Goal: Task Accomplishment & Management: Complete application form

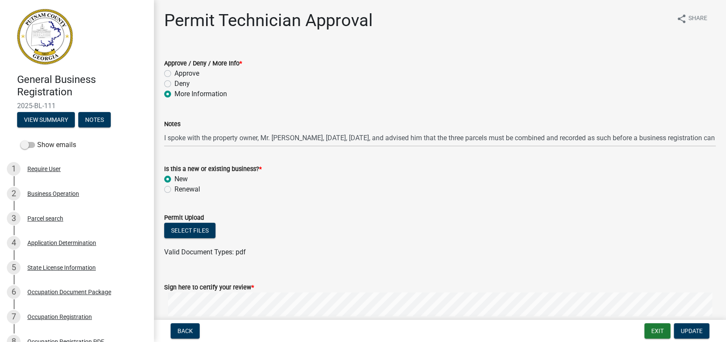
scroll to position [98, 0]
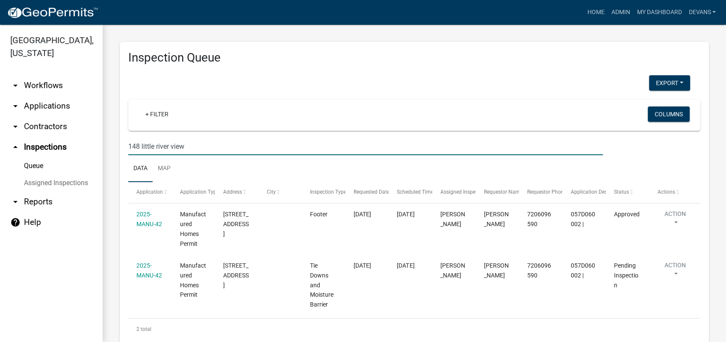
scroll to position [20, 0]
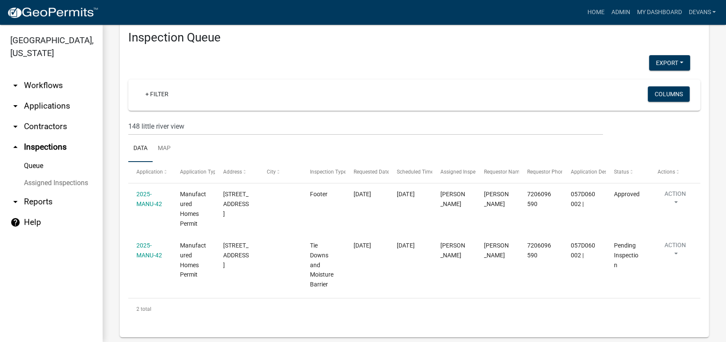
click at [63, 106] on link "arrow_drop_down Applications" at bounding box center [51, 106] width 103 height 21
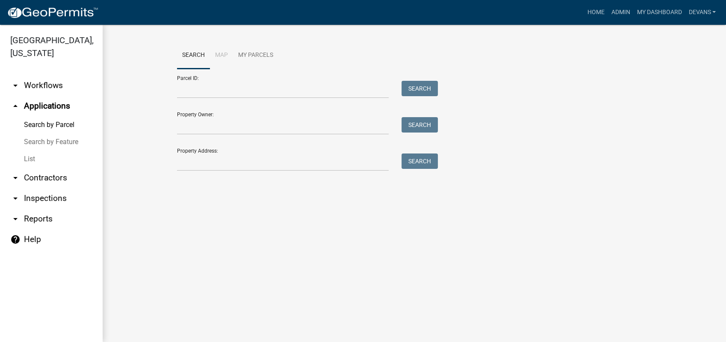
click at [48, 81] on link "arrow_drop_down Workflows" at bounding box center [51, 85] width 103 height 21
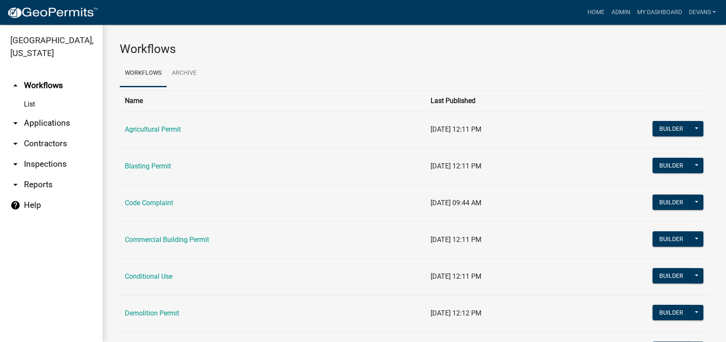
click at [44, 122] on link "arrow_drop_down Applications" at bounding box center [51, 123] width 103 height 21
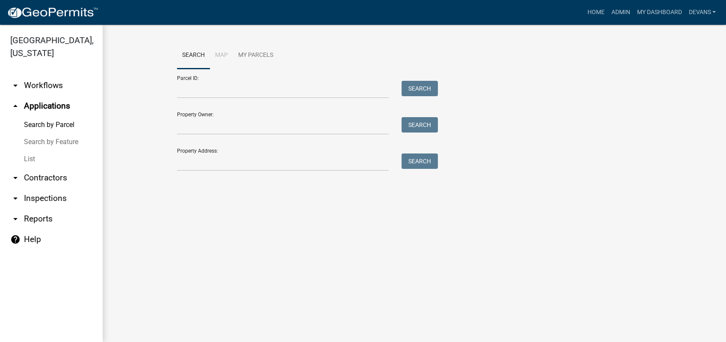
click at [31, 157] on link "List" at bounding box center [51, 159] width 103 height 17
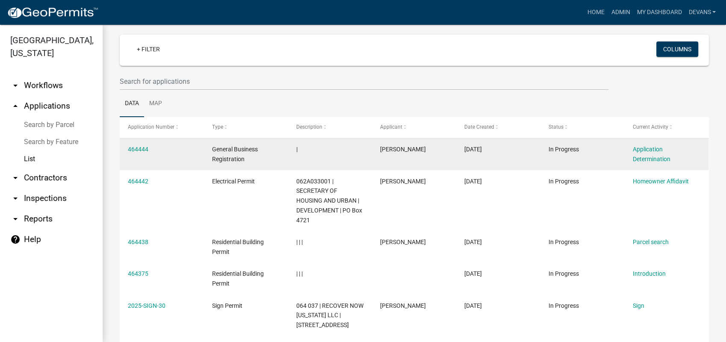
scroll to position [47, 0]
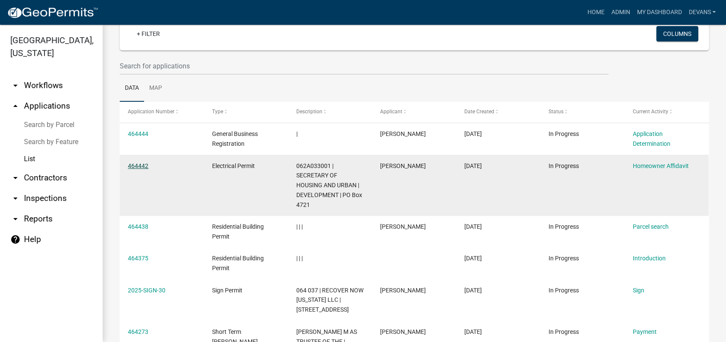
click at [134, 164] on link "464442" at bounding box center [138, 166] width 21 height 7
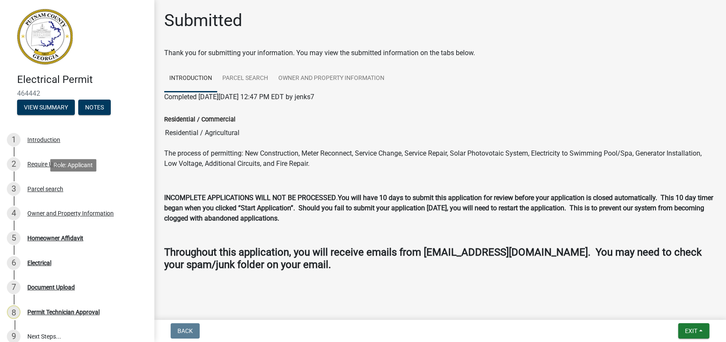
click at [56, 192] on div "Parcel search" at bounding box center [45, 189] width 36 height 6
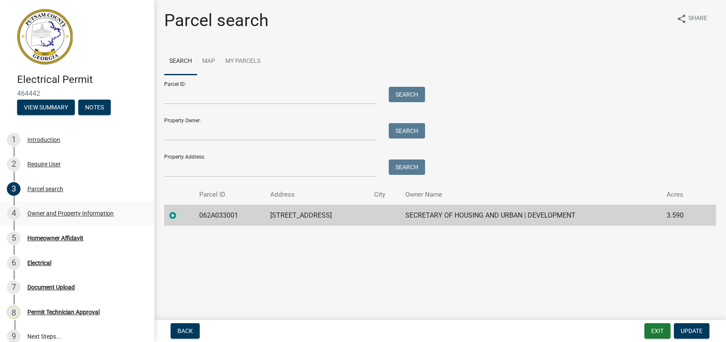
click at [72, 208] on div "4 Owner and Property Information" at bounding box center [73, 214] width 133 height 14
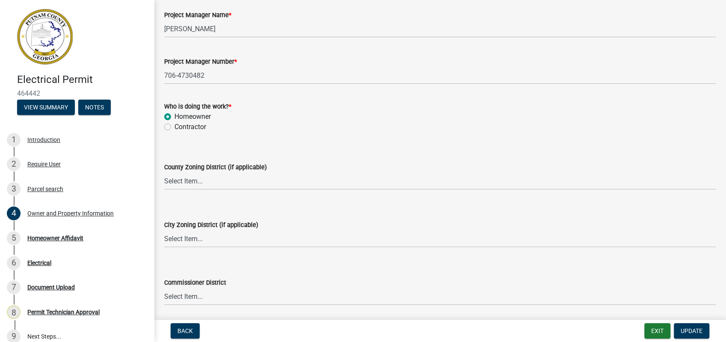
scroll to position [1426, 0]
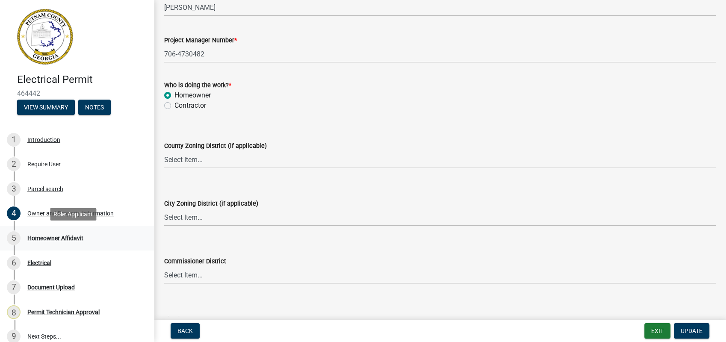
click at [62, 231] on div "5 Homeowner Affidavit" at bounding box center [73, 238] width 133 height 14
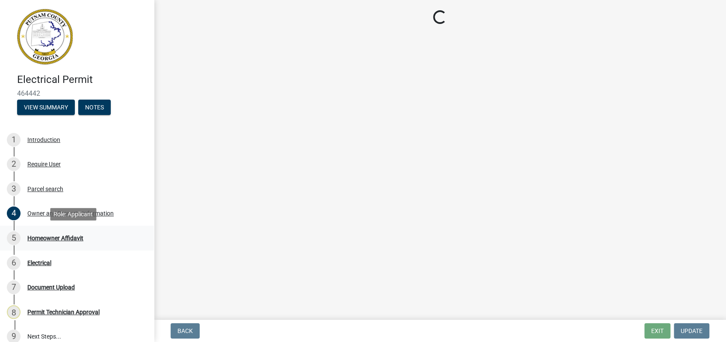
scroll to position [0, 0]
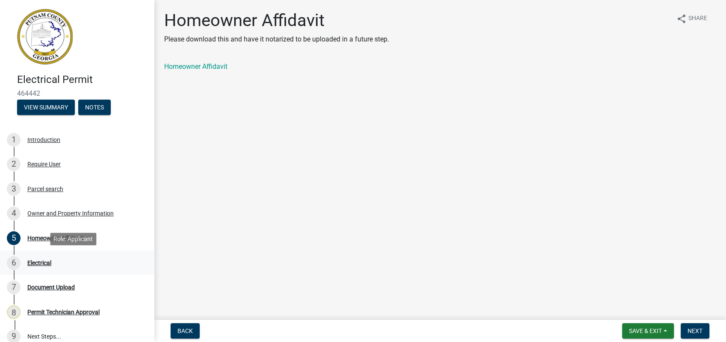
click at [38, 260] on div "Electrical" at bounding box center [39, 263] width 24 height 6
click at [691, 331] on span "Next" at bounding box center [695, 331] width 15 height 7
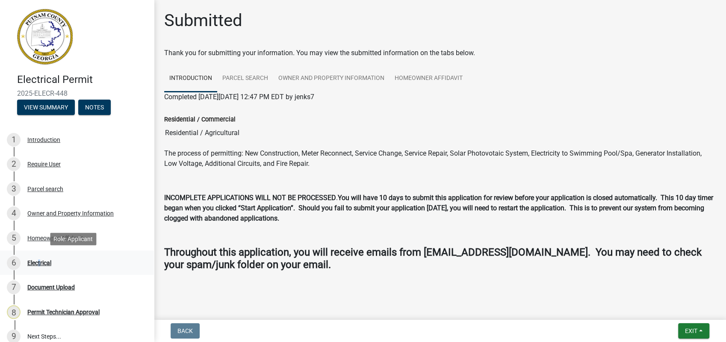
click at [38, 261] on div "Electrical" at bounding box center [39, 263] width 24 height 6
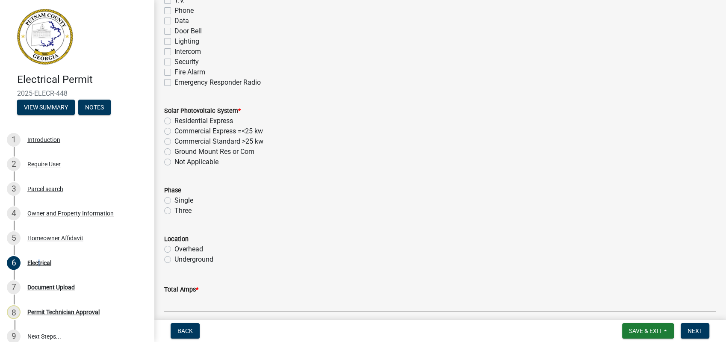
scroll to position [665, 0]
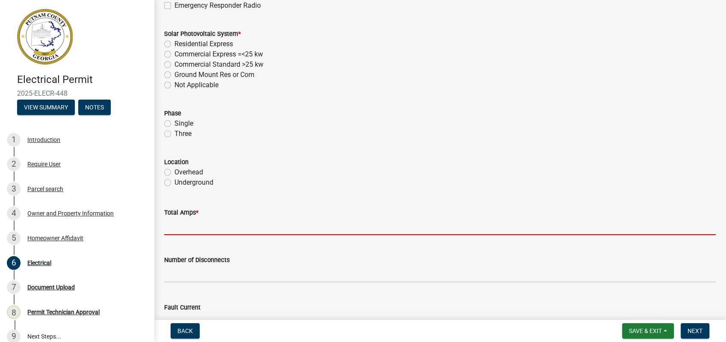
click at [182, 232] on input "text" at bounding box center [440, 227] width 552 height 18
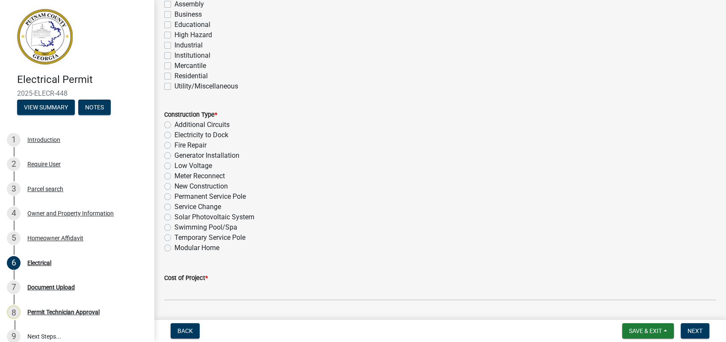
scroll to position [0, 0]
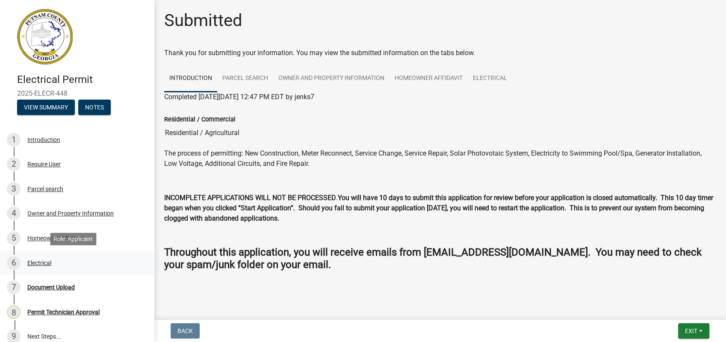
click at [27, 260] on div "Electrical" at bounding box center [39, 263] width 24 height 6
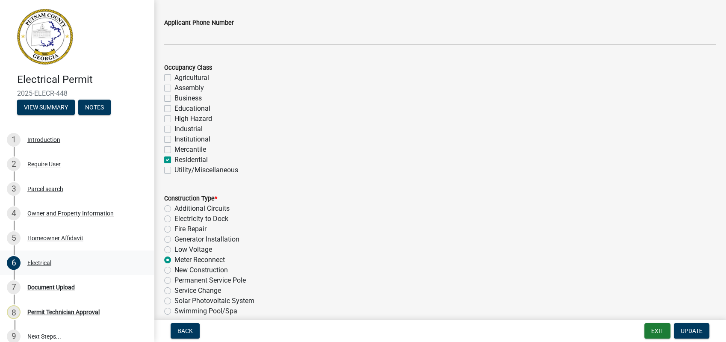
scroll to position [142, 0]
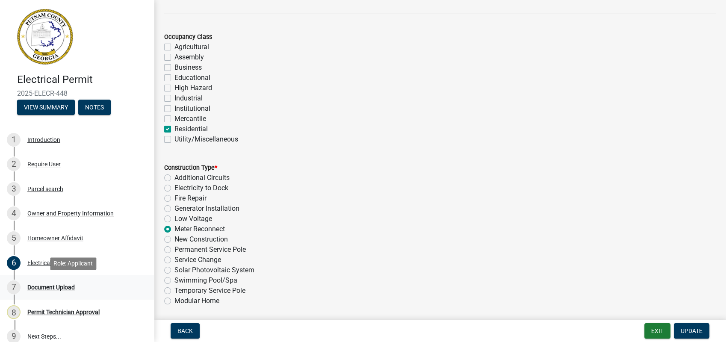
click at [58, 287] on div "Document Upload" at bounding box center [50, 288] width 47 height 6
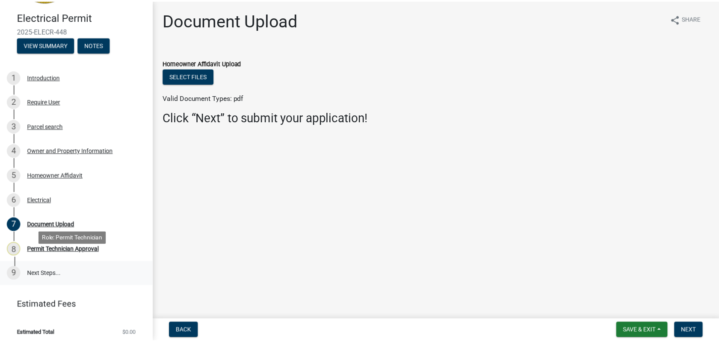
scroll to position [67, 0]
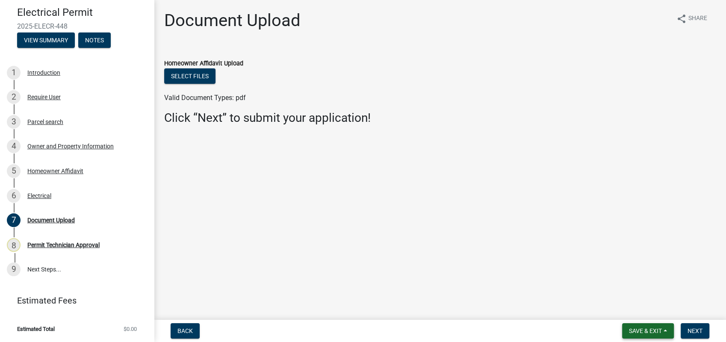
click at [648, 332] on span "Save & Exit" at bounding box center [645, 331] width 33 height 7
click at [640, 305] on button "Save & Exit" at bounding box center [640, 309] width 68 height 21
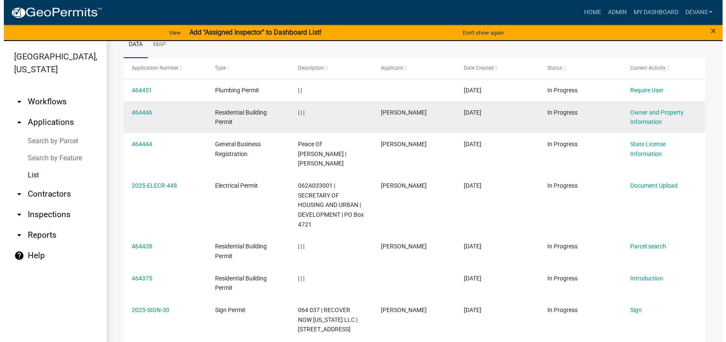
scroll to position [142, 0]
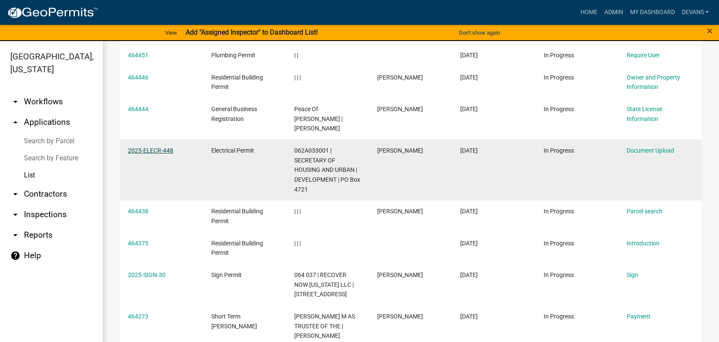
click at [145, 147] on link "2025-ELECR-448" at bounding box center [150, 150] width 45 height 7
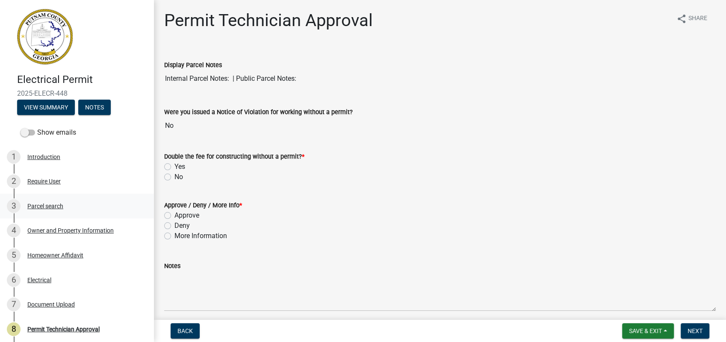
click at [54, 208] on div "Parcel search" at bounding box center [45, 206] width 36 height 6
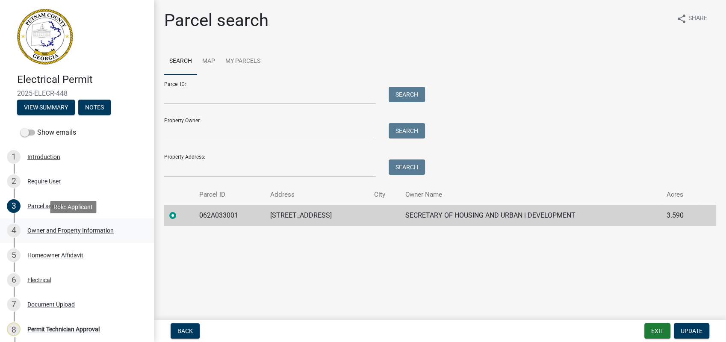
click at [64, 230] on div "Owner and Property Information" at bounding box center [70, 231] width 86 height 6
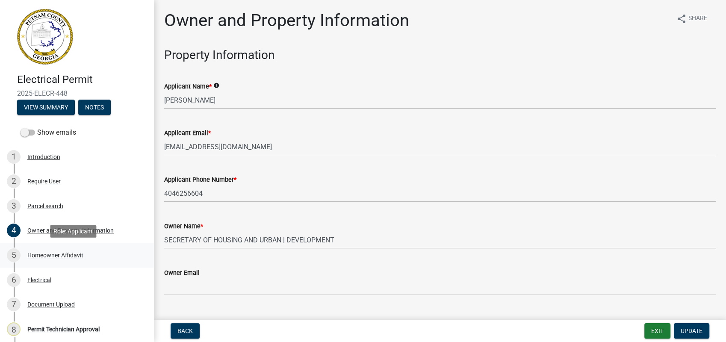
click at [36, 253] on div "Homeowner Affidavit" at bounding box center [55, 255] width 56 height 6
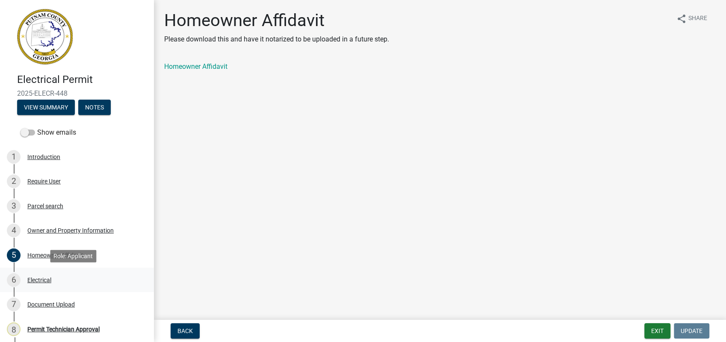
click at [44, 278] on div "Electrical" at bounding box center [39, 280] width 24 height 6
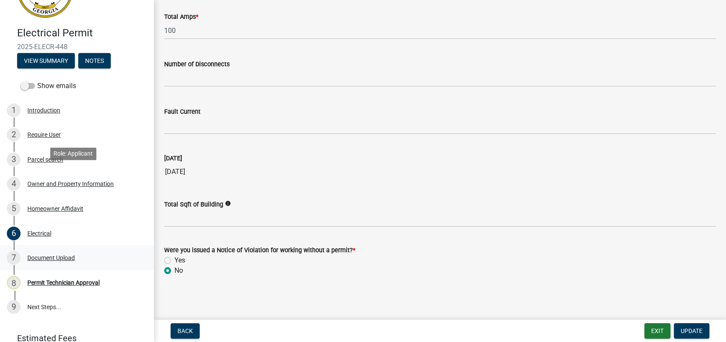
scroll to position [84, 0]
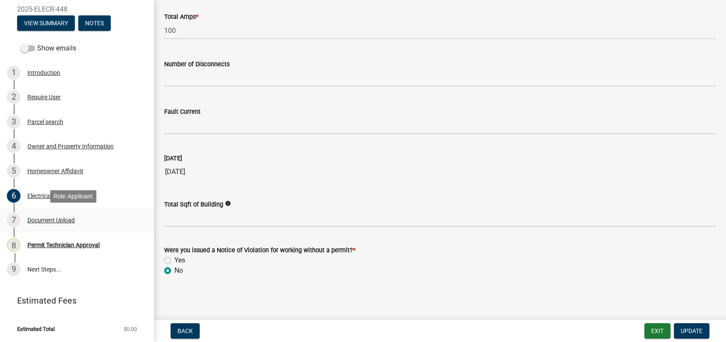
click at [52, 221] on div "Document Upload" at bounding box center [50, 220] width 47 height 6
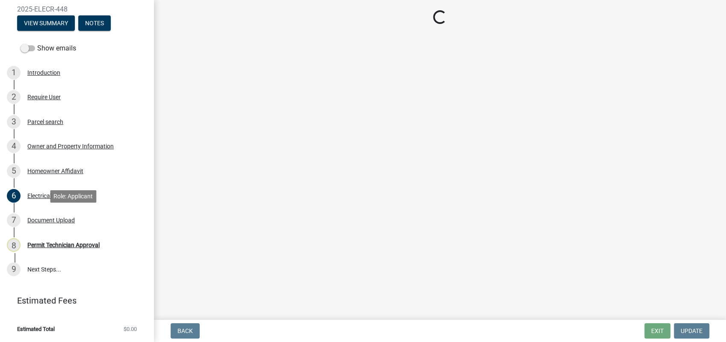
scroll to position [0, 0]
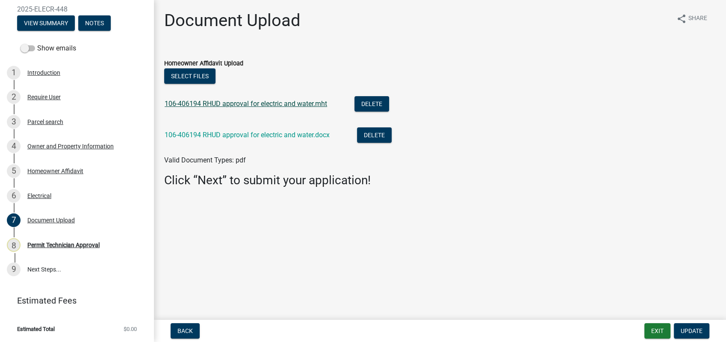
click at [190, 105] on link "106-406194 RHUD approval for electric and water.mht" at bounding box center [246, 104] width 163 height 8
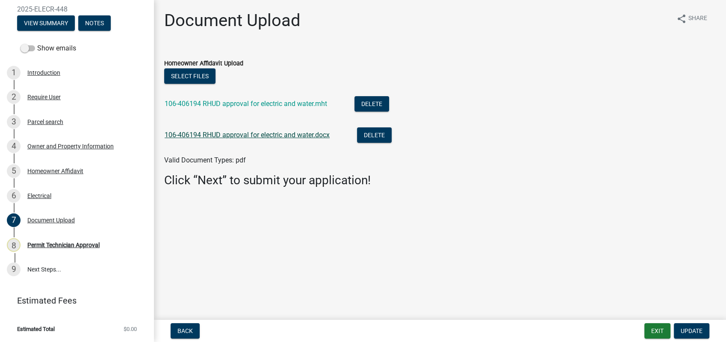
click at [192, 133] on link "106-406194 RHUD approval for electric and water.docx" at bounding box center [247, 135] width 165 height 8
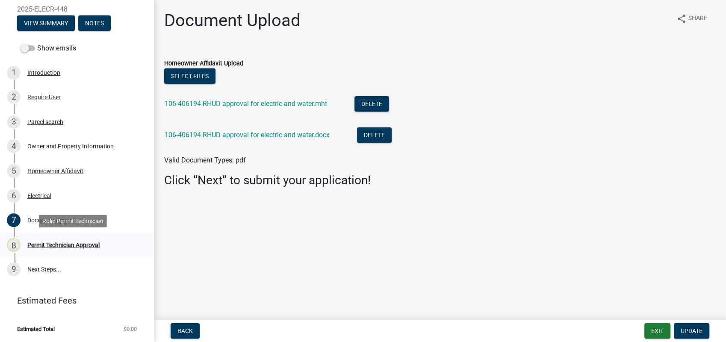
drag, startPoint x: 73, startPoint y: 246, endPoint x: 76, endPoint y: 240, distance: 6.3
click at [73, 246] on div "Permit Technician Approval" at bounding box center [63, 245] width 72 height 6
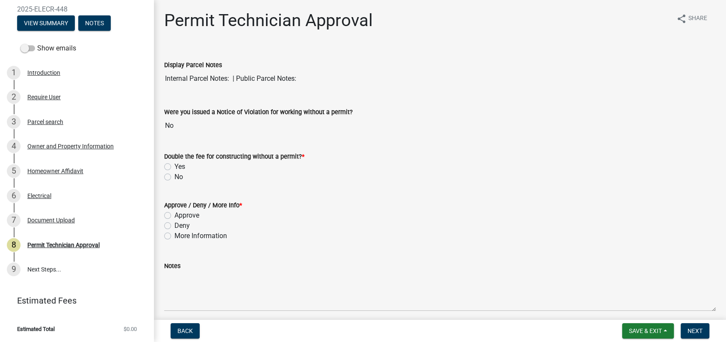
click at [175, 176] on label "No" at bounding box center [179, 177] width 9 height 10
click at [175, 176] on input "No" at bounding box center [178, 175] width 6 height 6
radio input "true"
click at [175, 216] on label "Approve" at bounding box center [187, 216] width 25 height 10
click at [175, 216] on input "Approve" at bounding box center [178, 214] width 6 height 6
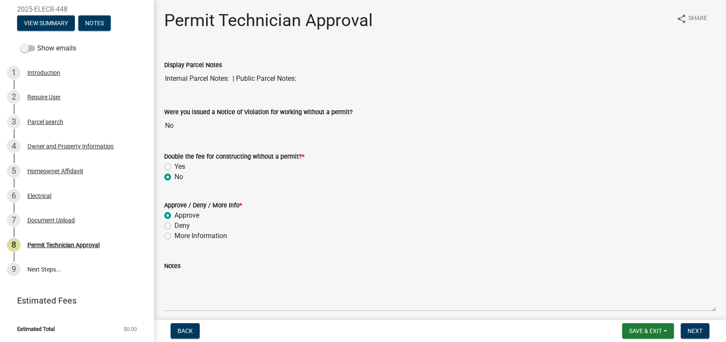
radio input "true"
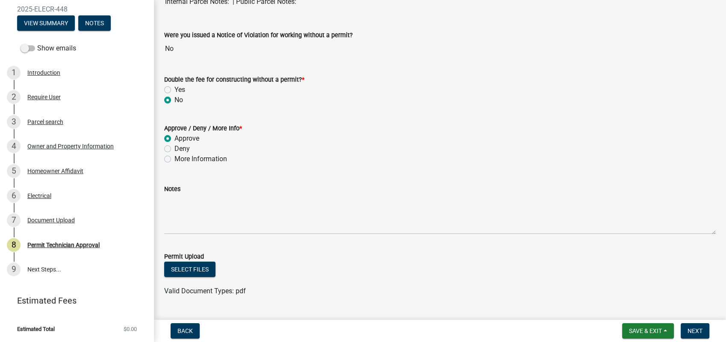
scroll to position [207, 0]
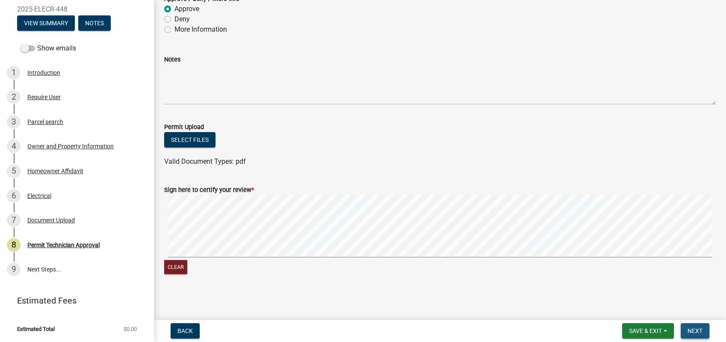
click at [698, 333] on span "Next" at bounding box center [695, 331] width 15 height 7
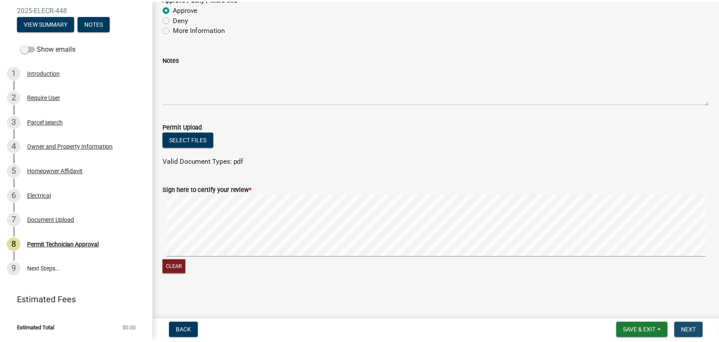
scroll to position [0, 0]
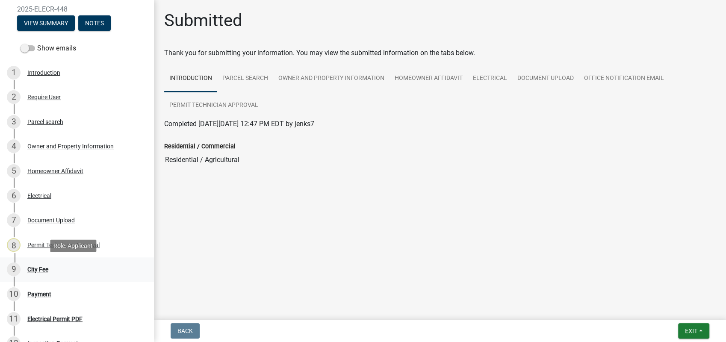
click at [39, 268] on div "City Fee" at bounding box center [37, 270] width 21 height 6
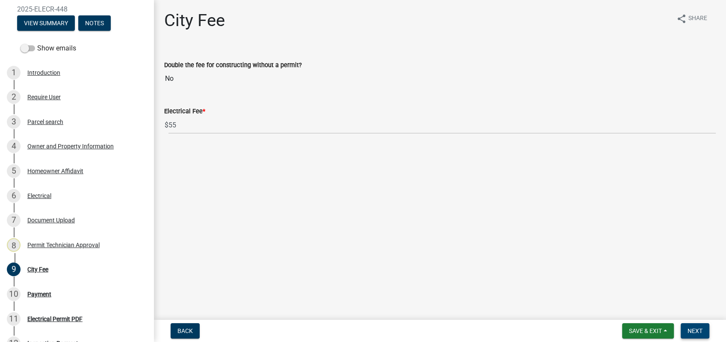
click at [693, 325] on button "Next" at bounding box center [695, 330] width 29 height 15
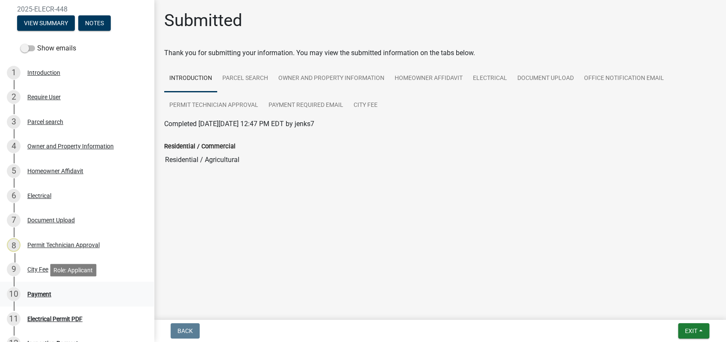
click at [44, 294] on div "Payment" at bounding box center [39, 294] width 24 height 6
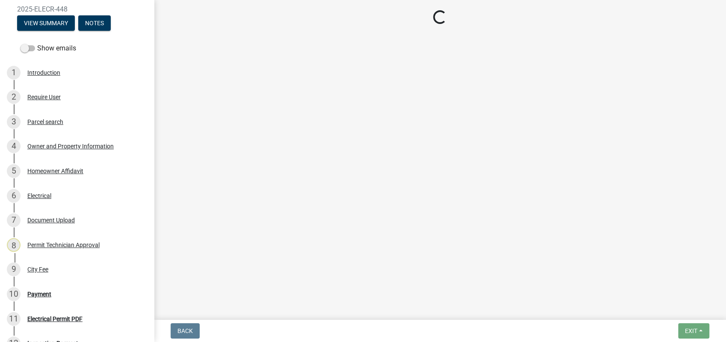
select select "3: 3"
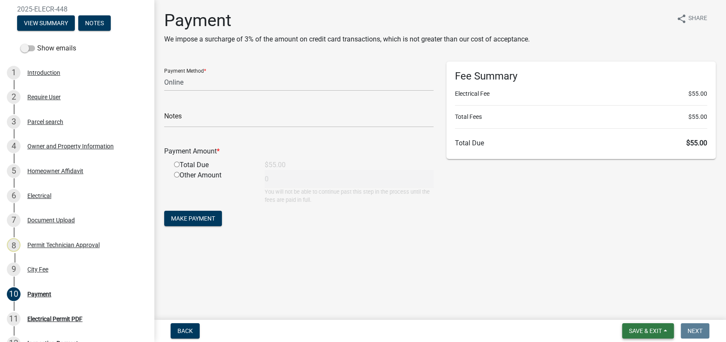
click at [645, 332] on span "Save & Exit" at bounding box center [645, 331] width 33 height 7
click at [640, 302] on button "Save & Exit" at bounding box center [640, 309] width 68 height 21
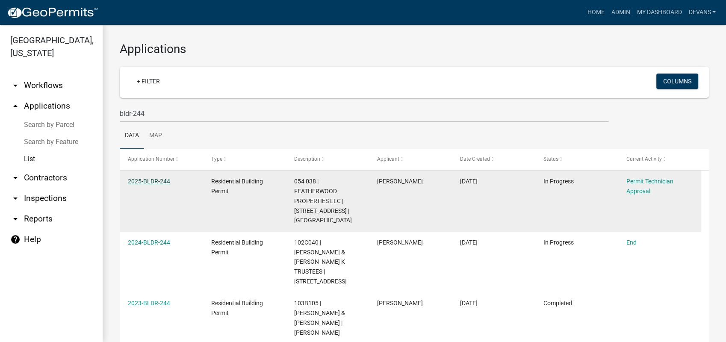
click at [146, 181] on link "2025-BLDR-244" at bounding box center [149, 181] width 42 height 7
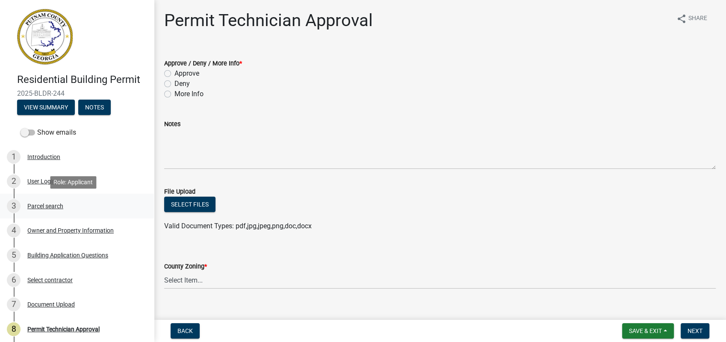
click at [60, 208] on div "Parcel search" at bounding box center [45, 206] width 36 height 6
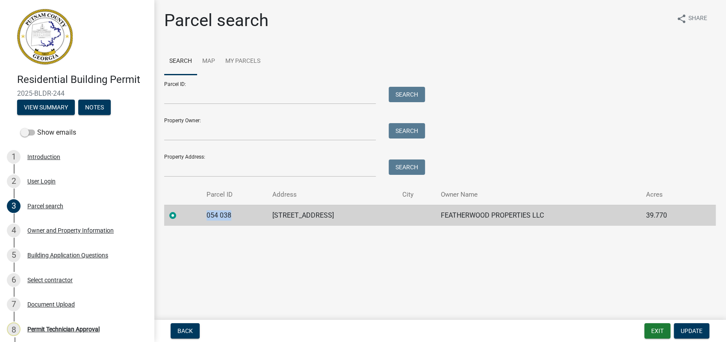
drag, startPoint x: 233, startPoint y: 215, endPoint x: 205, endPoint y: 214, distance: 27.8
click at [205, 214] on td "054 038" at bounding box center [235, 215] width 66 height 21
drag, startPoint x: 205, startPoint y: 214, endPoint x: 219, endPoint y: 216, distance: 13.8
copy td "054 038"
click at [657, 329] on button "Exit" at bounding box center [658, 330] width 26 height 15
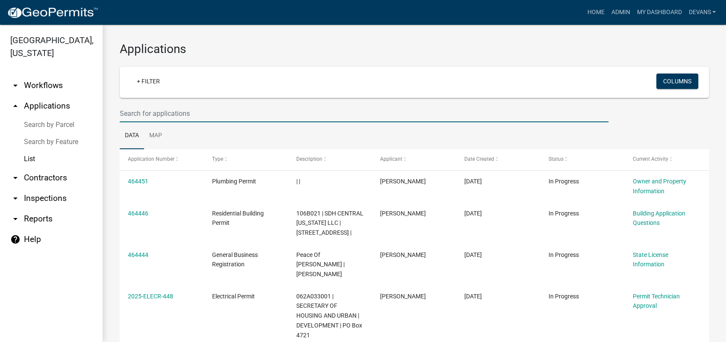
click at [156, 110] on input "text" at bounding box center [364, 114] width 489 height 18
drag, startPoint x: 159, startPoint y: 102, endPoint x: 157, endPoint y: 113, distance: 10.8
click at [157, 105] on wm-filter-builder "+ Filter Columns" at bounding box center [415, 95] width 590 height 56
click at [157, 116] on input "text" at bounding box center [364, 114] width 489 height 18
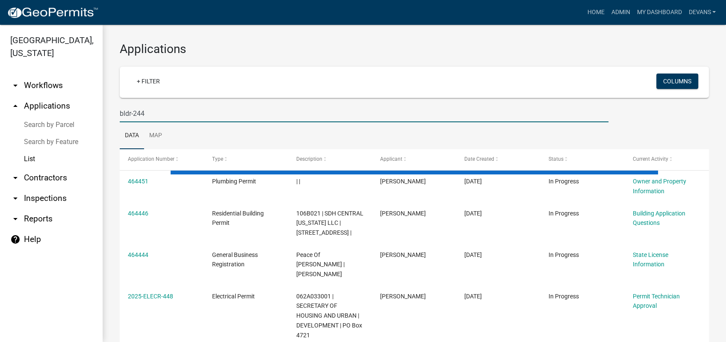
type input "bldr-244"
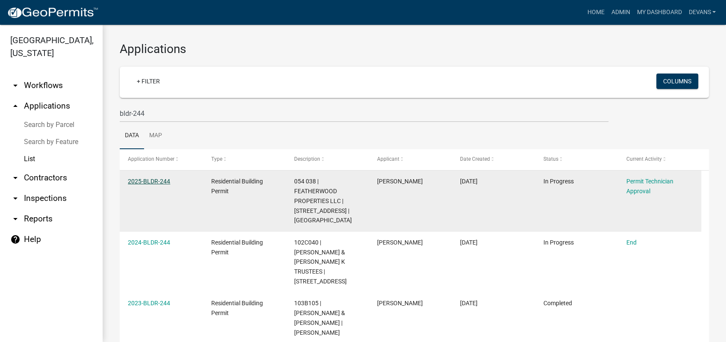
click at [152, 183] on link "2025-BLDR-244" at bounding box center [149, 181] width 42 height 7
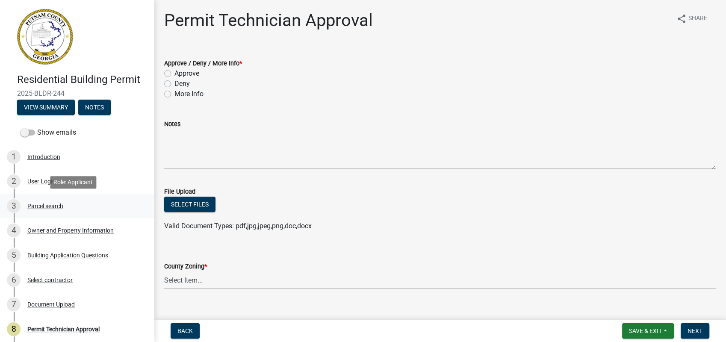
click at [37, 208] on div "Parcel search" at bounding box center [45, 206] width 36 height 6
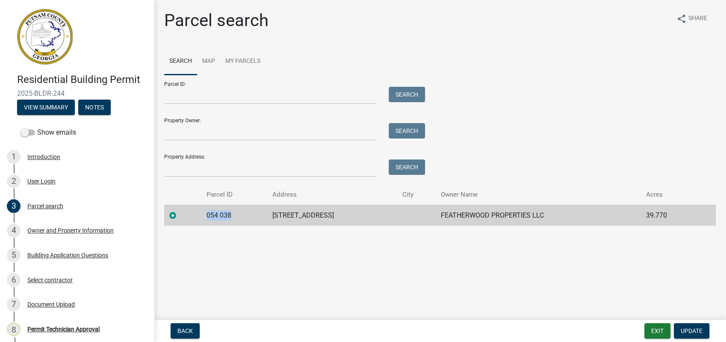
drag, startPoint x: 241, startPoint y: 216, endPoint x: 200, endPoint y: 215, distance: 41.5
click at [200, 215] on tr "054 038 168 HWY 212 SW FEATHERWOOD PROPERTIES LLC 39.770" at bounding box center [440, 215] width 552 height 21
drag, startPoint x: 200, startPoint y: 215, endPoint x: 219, endPoint y: 217, distance: 19.4
copy td "054 038"
click at [55, 229] on div "Owner and Property Information" at bounding box center [70, 231] width 86 height 6
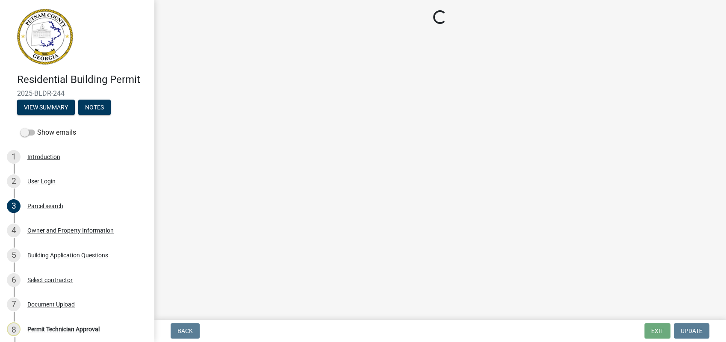
select select "ef7a1fc2-7a7a-426d-b1f0-c9b9b6ca7ff4"
select select "83394b22-4a11-496c-8e5c-75ade2e72faf"
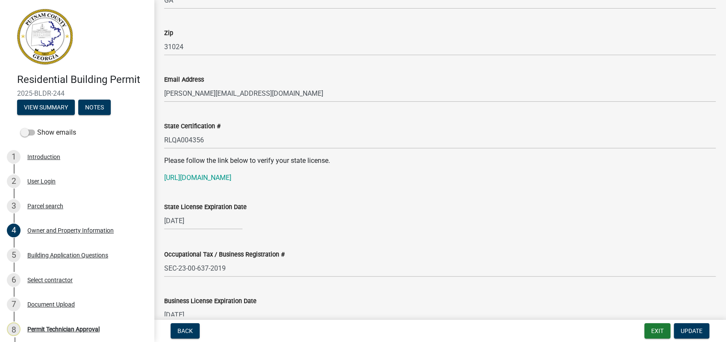
scroll to position [998, 0]
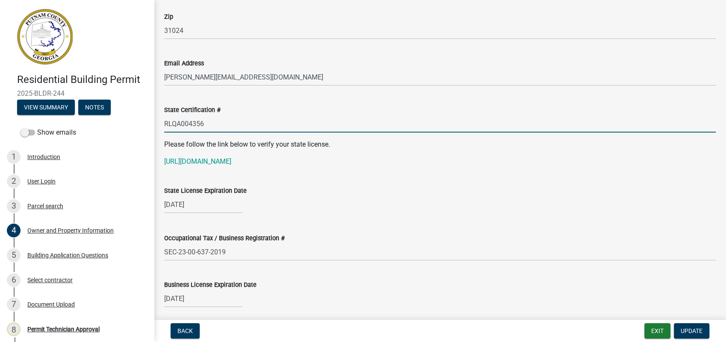
drag, startPoint x: 208, startPoint y: 128, endPoint x: 154, endPoint y: 120, distance: 53.6
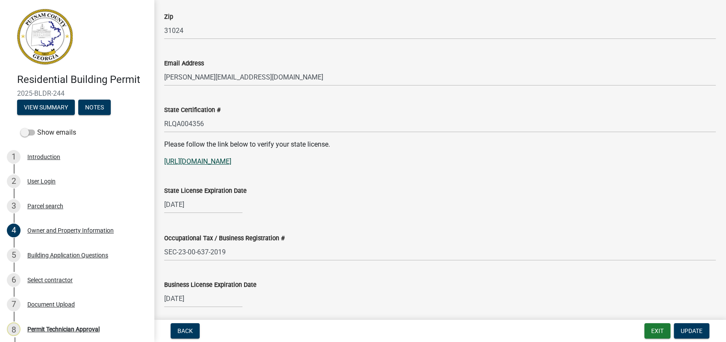
click at [211, 160] on link "https://verify.sos.ga.gov/verification/" at bounding box center [197, 161] width 67 height 8
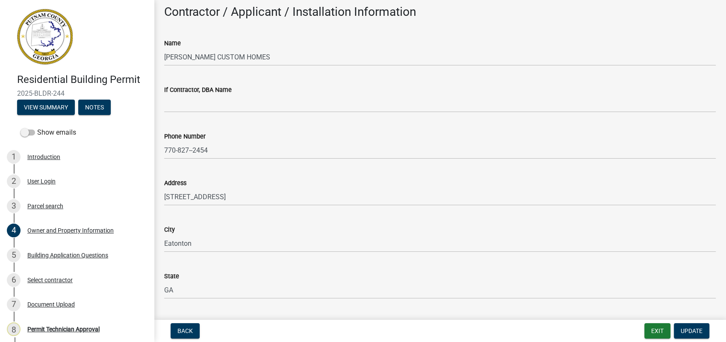
scroll to position [713, 0]
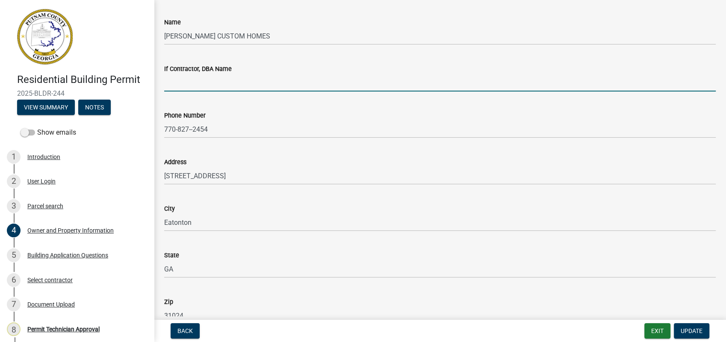
click at [181, 90] on input "If Contractor, DBA Name" at bounding box center [440, 83] width 552 height 18
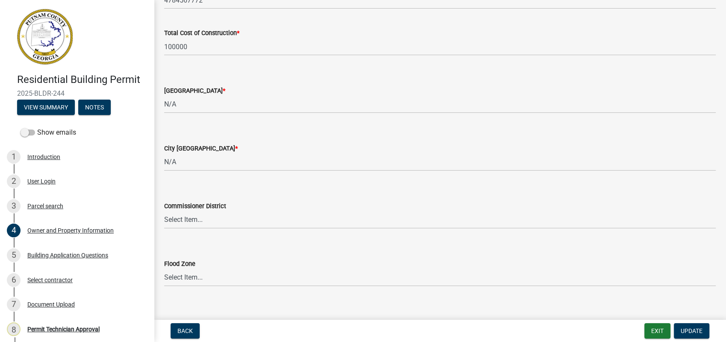
scroll to position [1448, 0]
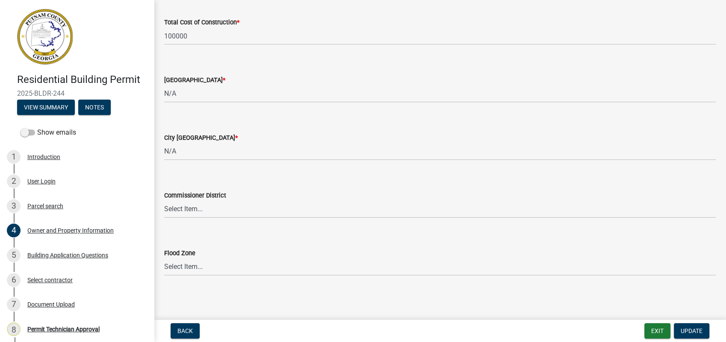
type input "Robert Hatfield"
click at [170, 96] on select "Select Item... AG-1 R-1R R-1 R-2 MHP RM-1 RM-3 C-1 C-2 I-M PUD N/A" at bounding box center [440, 94] width 552 height 18
click at [164, 85] on select "Select Item... AG-1 R-1R R-1 R-2 MHP RM-1 RM-3 C-1 C-2 I-M PUD N/A" at bounding box center [440, 94] width 552 height 18
select select "a4366e26-0f82-401b-a682-956e4112ff86"
click at [692, 332] on span "Update" at bounding box center [692, 331] width 22 height 7
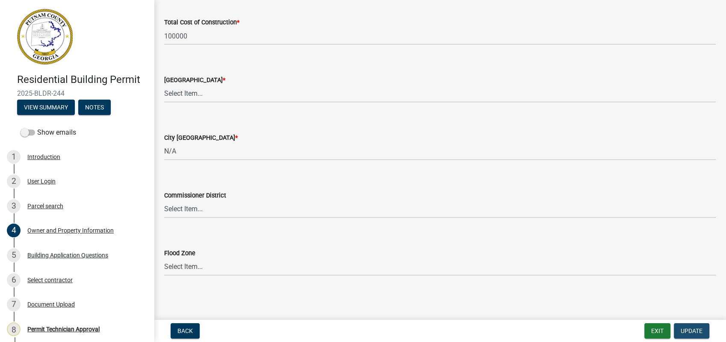
scroll to position [0, 0]
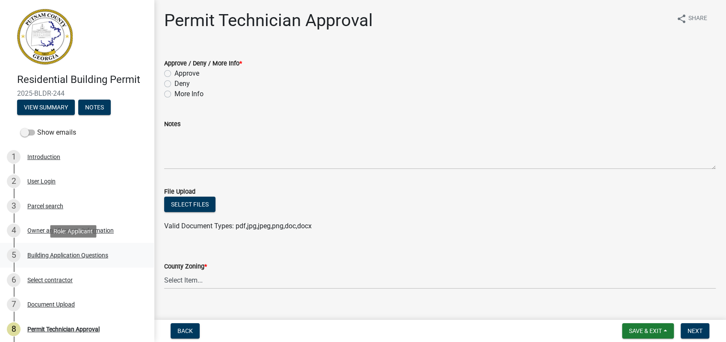
click at [67, 255] on div "Building Application Questions" at bounding box center [67, 255] width 81 height 6
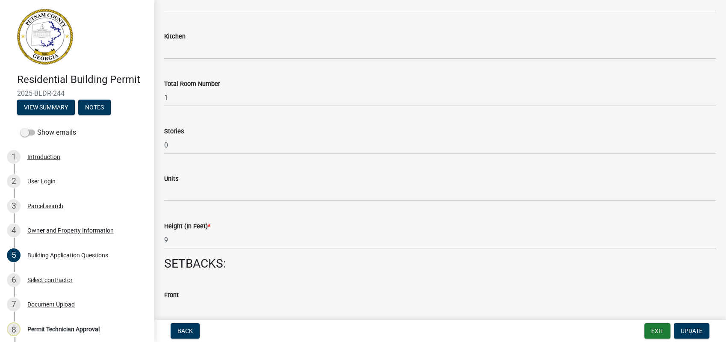
scroll to position [998, 0]
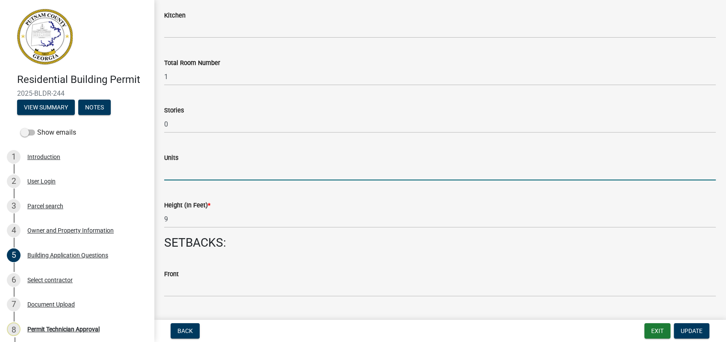
click at [177, 172] on input "text" at bounding box center [440, 172] width 552 height 18
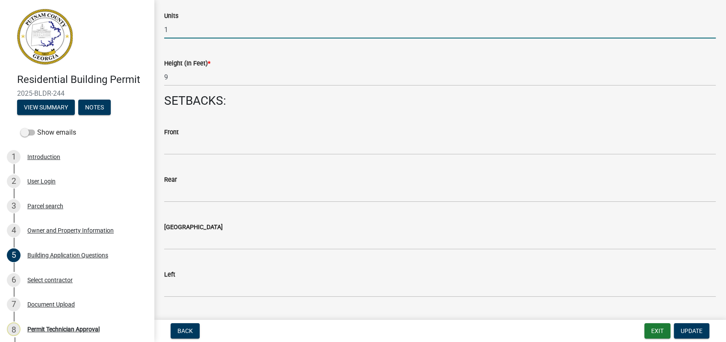
scroll to position [1141, 0]
type input "1"
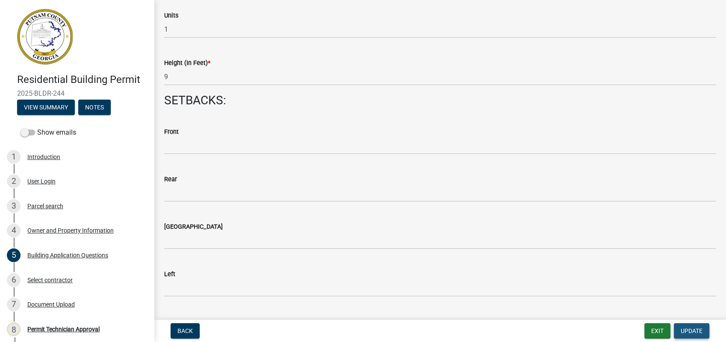
click at [693, 329] on span "Update" at bounding box center [692, 331] width 22 height 7
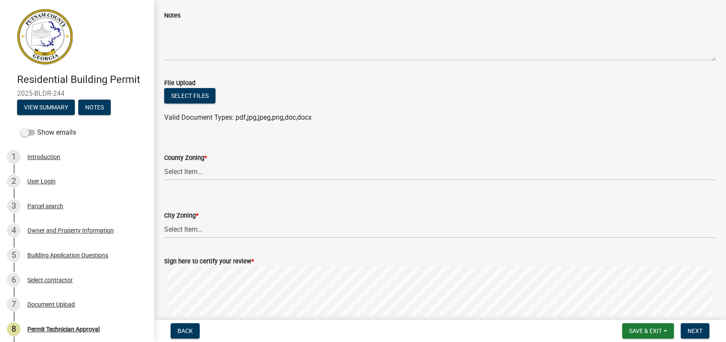
scroll to position [142, 0]
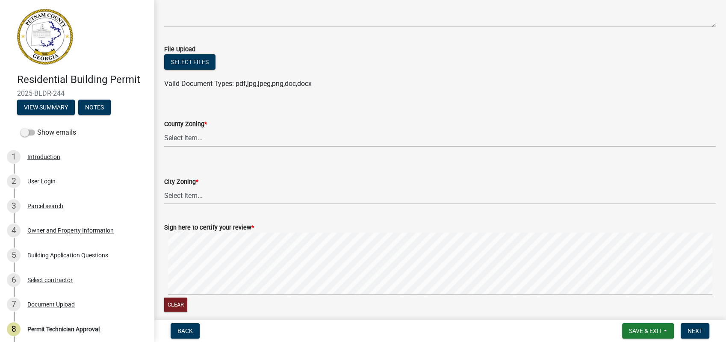
click at [175, 137] on select "Select Item... AG-1 R-1R R-1 R-2 MHP RM-1 RM-3 C-1 C-2 I-M PUD N/A" at bounding box center [440, 138] width 552 height 18
click at [164, 129] on select "Select Item... AG-1 R-1R R-1 R-2 MHP RM-1 RM-3 C-1 C-2 I-M PUD N/A" at bounding box center [440, 138] width 552 height 18
select select "a4366e26-0f82-401b-a682-956e4112ff86"
click at [176, 195] on select "Select Item... A-1 A-2 R-1 R-2 R-3 R-4 MHP C-1 C-2 I-1 I-2 DB FH H-P N/A" at bounding box center [440, 196] width 552 height 18
click at [164, 187] on select "Select Item... A-1 A-2 R-1 R-2 R-3 R-4 MHP C-1 C-2 I-1 I-2 DB FH H-P N/A" at bounding box center [440, 196] width 552 height 18
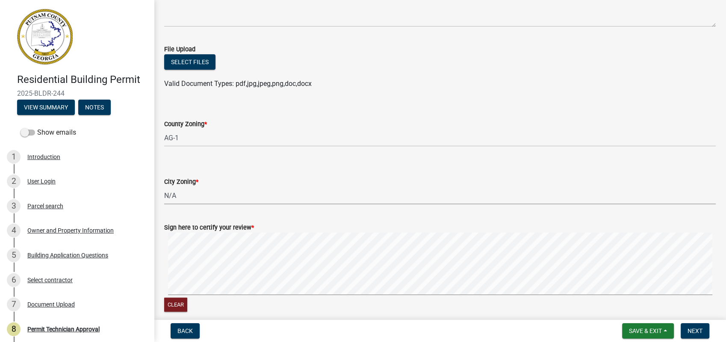
select select "83394b22-4a11-496c-8e5c-75ade2e72faf"
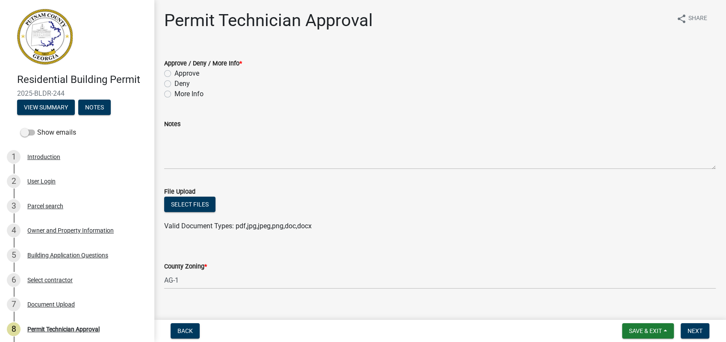
scroll to position [181, 0]
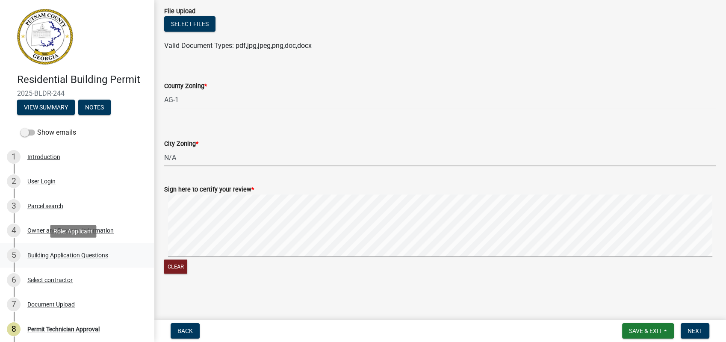
click at [62, 257] on div "Building Application Questions" at bounding box center [67, 255] width 81 height 6
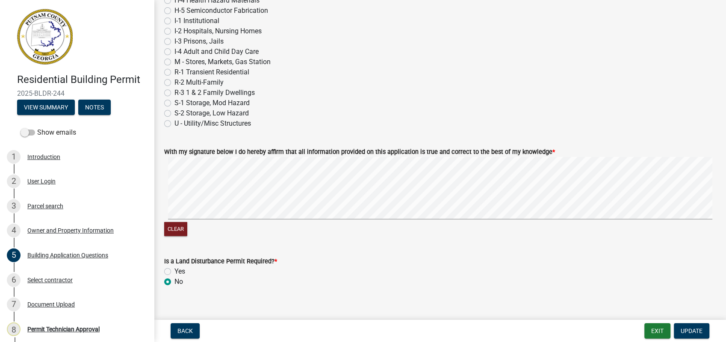
scroll to position [3604, 0]
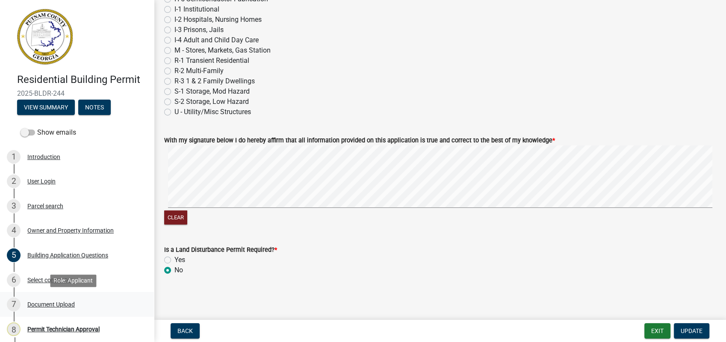
click at [65, 305] on div "Document Upload" at bounding box center [50, 305] width 47 height 6
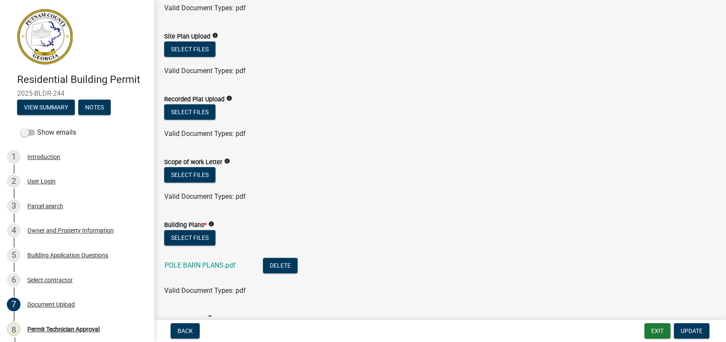
scroll to position [237, 0]
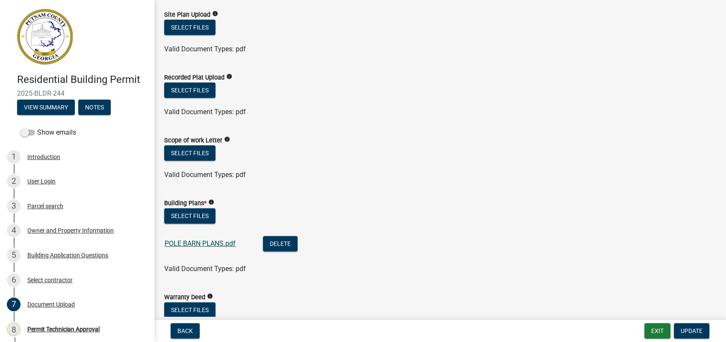
click at [201, 243] on link "POLE BARN PLANS.pdf" at bounding box center [200, 244] width 71 height 8
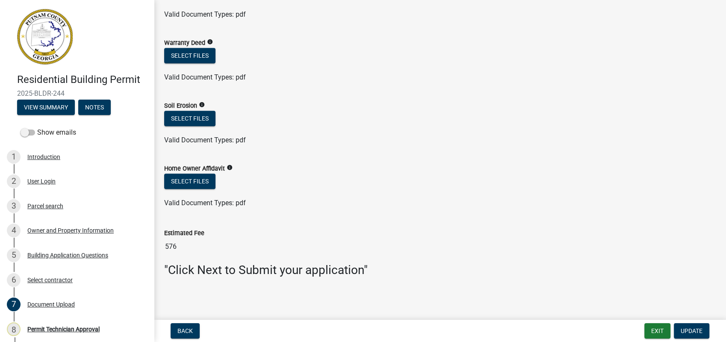
scroll to position [493, 0]
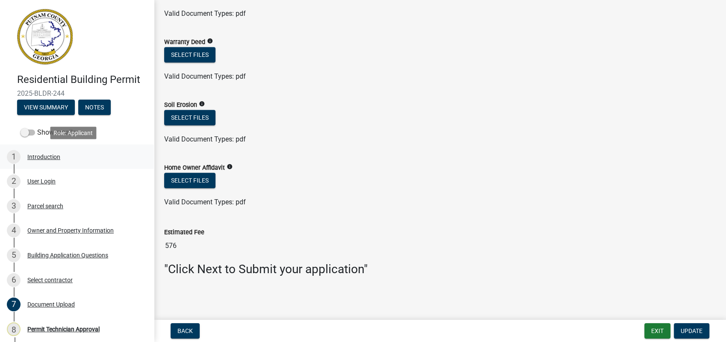
click at [54, 156] on div "Introduction" at bounding box center [43, 157] width 33 height 6
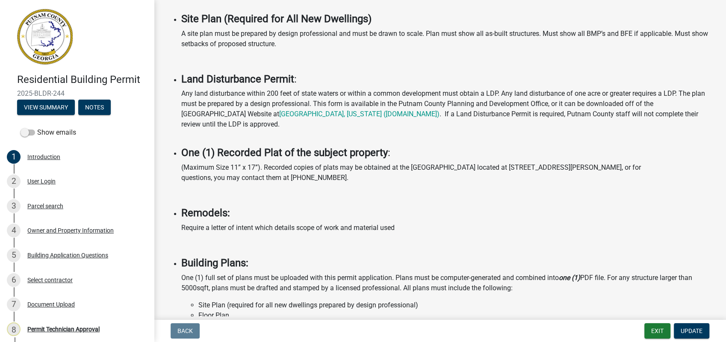
scroll to position [570, 0]
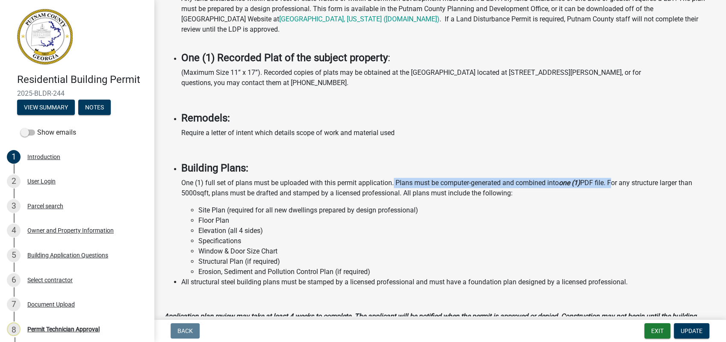
drag, startPoint x: 395, startPoint y: 180, endPoint x: 613, endPoint y: 183, distance: 217.8
click at [613, 183] on p "One (1) full set of plans must be uploaded with this permit application. Plans …" at bounding box center [448, 188] width 535 height 21
copy p "Plans must be computer-generated and combined into one (1) PDF file."
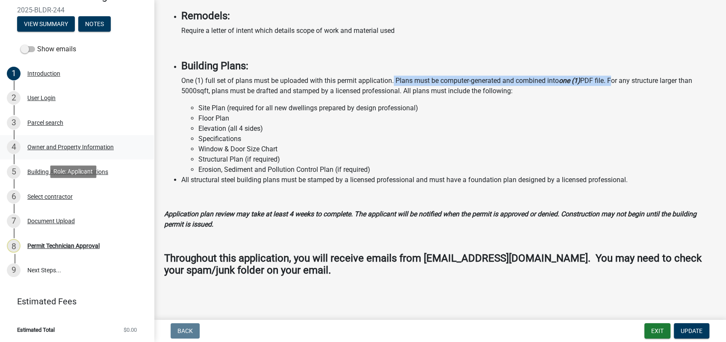
scroll to position [84, 0]
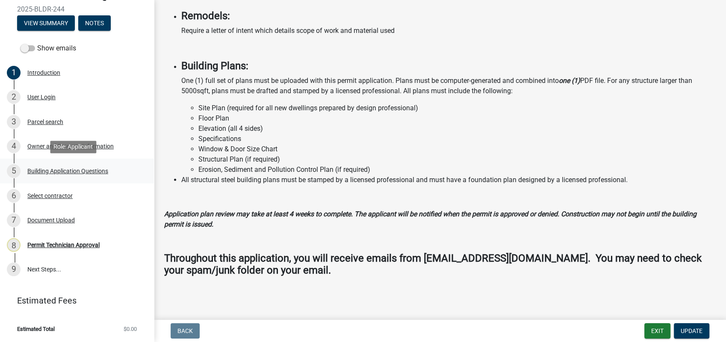
click at [53, 171] on div "Building Application Questions" at bounding box center [67, 171] width 81 height 6
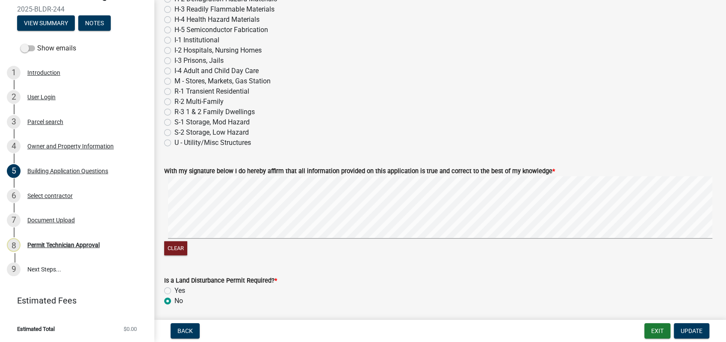
scroll to position [3604, 0]
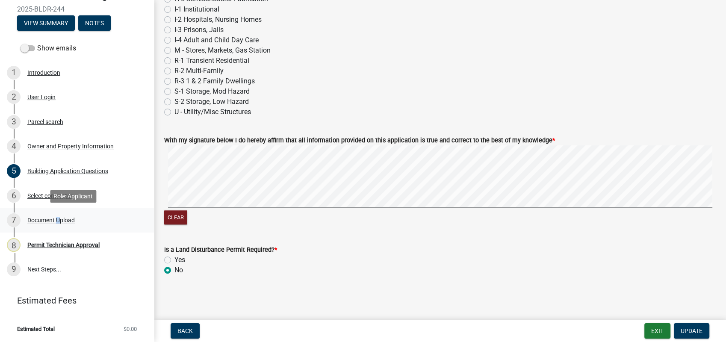
drag, startPoint x: 56, startPoint y: 216, endPoint x: 56, endPoint y: 208, distance: 7.3
click at [55, 216] on div "7 Document Upload" at bounding box center [73, 220] width 133 height 14
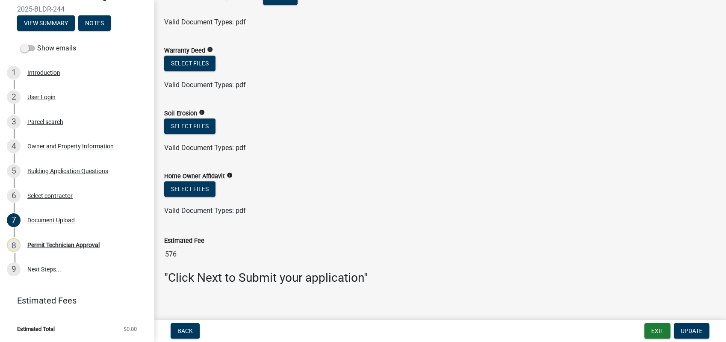
scroll to position [493, 0]
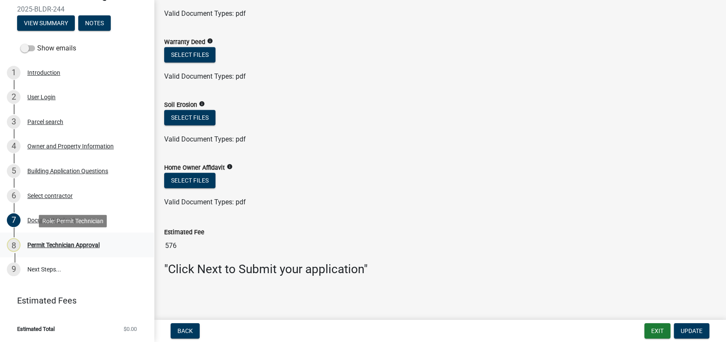
click at [46, 243] on div "Permit Technician Approval" at bounding box center [63, 245] width 72 height 6
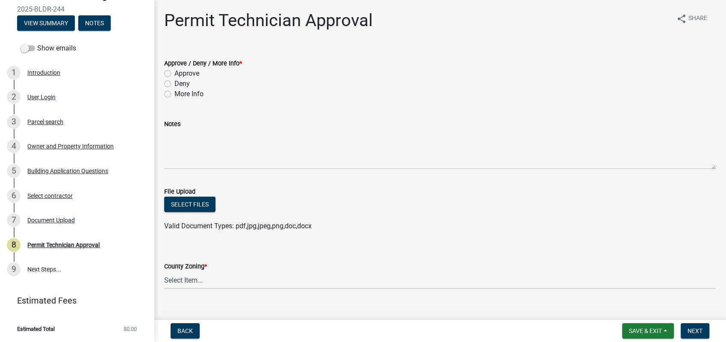
click at [175, 93] on label "More Info" at bounding box center [189, 94] width 29 height 10
click at [175, 93] on input "More Info" at bounding box center [178, 92] width 6 height 6
radio input "true"
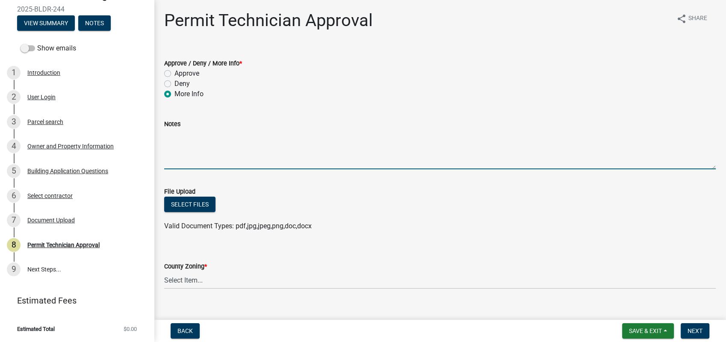
paste textarea "Plans must be computer-generated and combined into one (1) PDF file."
click at [164, 138] on textarea "Plans must be computer-generated and combined into one (1) PDF file." at bounding box center [440, 149] width 552 height 40
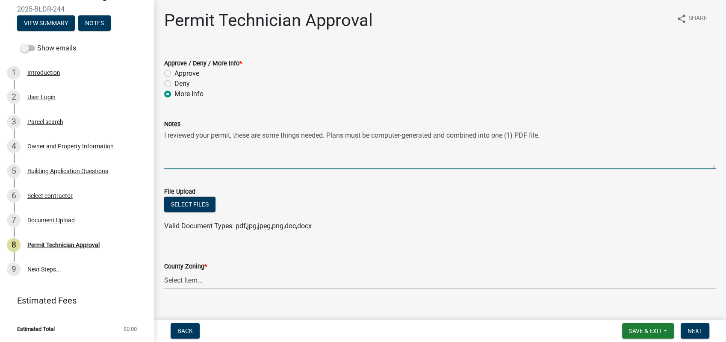
drag, startPoint x: 543, startPoint y: 136, endPoint x: 452, endPoint y: 137, distance: 91.6
click at [452, 137] on textarea "I reviewed your permit, these are some things needed. Plans must be computer-ge…" at bounding box center [440, 149] width 552 height 40
drag, startPoint x: 503, startPoint y: 137, endPoint x: 550, endPoint y: 135, distance: 47.5
click at [550, 135] on textarea "I reviewed your permit; these are some things needed. Plans must be computer-ge…" at bounding box center [440, 149] width 552 height 40
click at [499, 139] on textarea "I reviewed your permit; these are some things needed. Plans must be computer-ge…" at bounding box center [440, 149] width 552 height 40
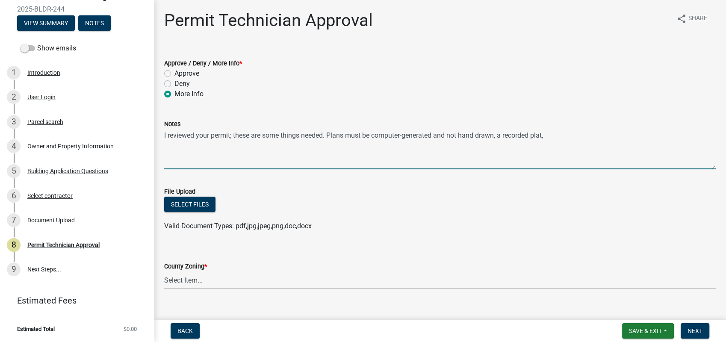
click at [498, 138] on textarea "I reviewed your permit; these are some things needed. Plans must be computer-ge…" at bounding box center [440, 149] width 552 height 40
click at [602, 137] on textarea "I reviewed your permit; these are some things needed. Plans must be computer-ge…" at bounding box center [440, 149] width 552 height 40
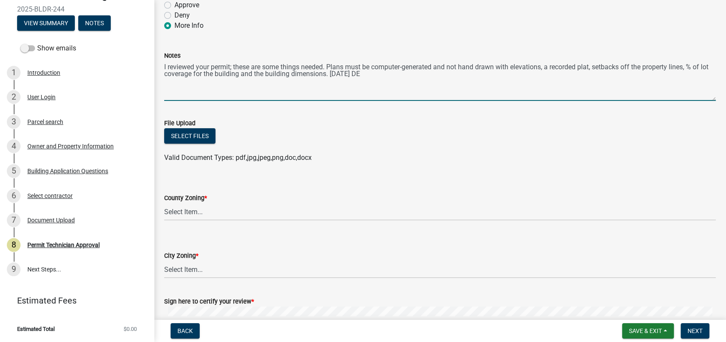
scroll to position [142, 0]
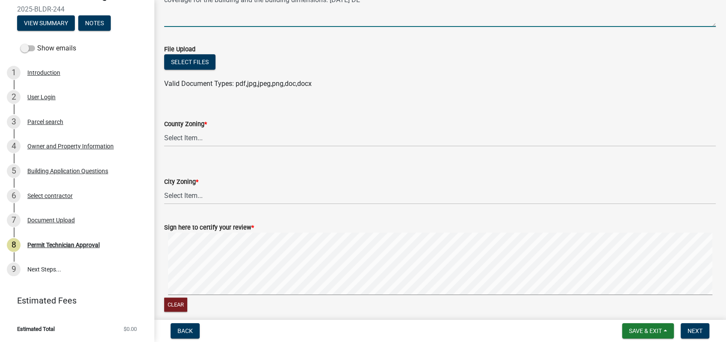
type textarea "I reviewed your permit; these are some things needed. Plans must be computer-ge…"
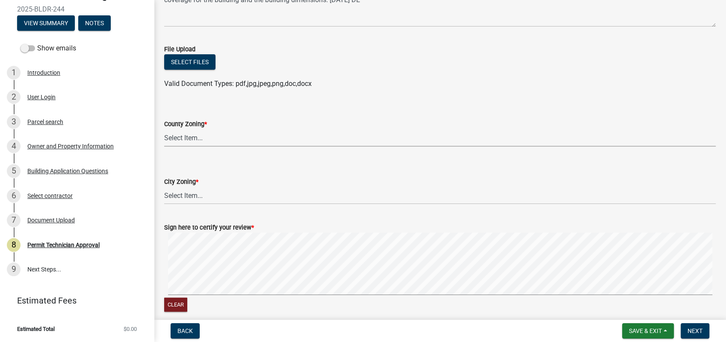
click at [182, 136] on select "Select Item... AG-1 R-1R R-1 R-2 MHP RM-1 RM-3 C-1 C-2 I-M PUD N/A" at bounding box center [440, 138] width 552 height 18
click at [164, 129] on select "Select Item... AG-1 R-1R R-1 R-2 MHP RM-1 RM-3 C-1 C-2 I-M PUD N/A" at bounding box center [440, 138] width 552 height 18
select select "a4366e26-0f82-401b-a682-956e4112ff86"
click at [178, 195] on select "Select Item... A-1 A-2 R-1 R-2 R-3 R-4 MHP C-1 C-2 I-1 I-2 DB FH H-P N/A" at bounding box center [440, 196] width 552 height 18
click at [164, 187] on select "Select Item... A-1 A-2 R-1 R-2 R-3 R-4 MHP C-1 C-2 I-1 I-2 DB FH H-P N/A" at bounding box center [440, 196] width 552 height 18
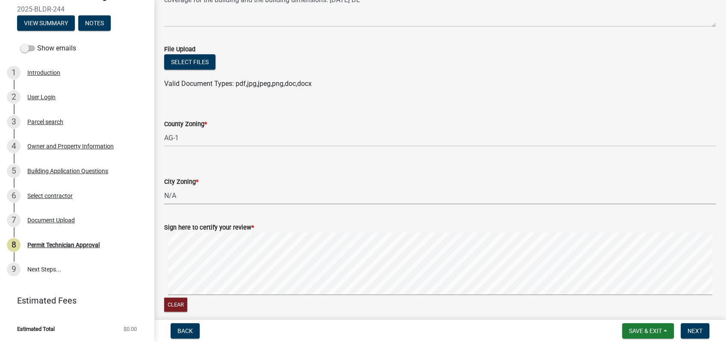
select select "83394b22-4a11-496c-8e5c-75ade2e72faf"
click at [683, 334] on button "Next" at bounding box center [695, 330] width 29 height 15
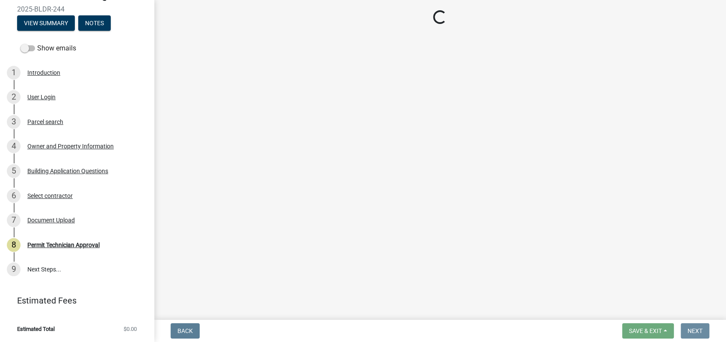
scroll to position [0, 0]
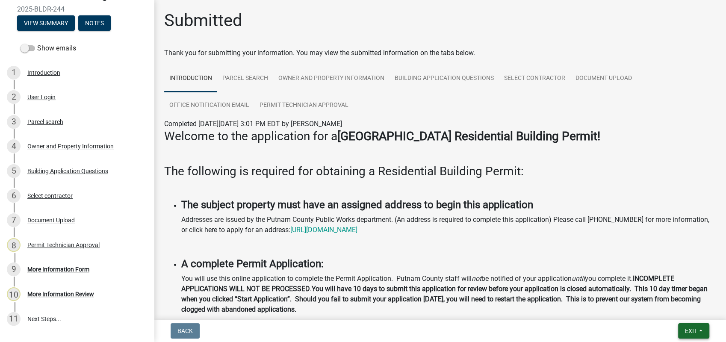
click at [688, 333] on span "Exit" at bounding box center [691, 331] width 12 height 7
click at [688, 305] on button "Save & Exit" at bounding box center [675, 309] width 68 height 21
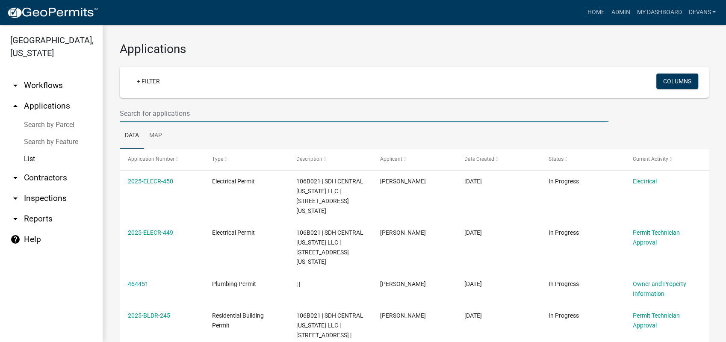
click at [127, 110] on input "text" at bounding box center [364, 114] width 489 height 18
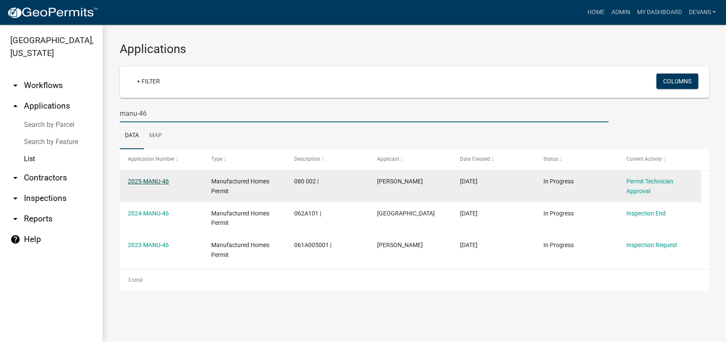
type input "manu-46"
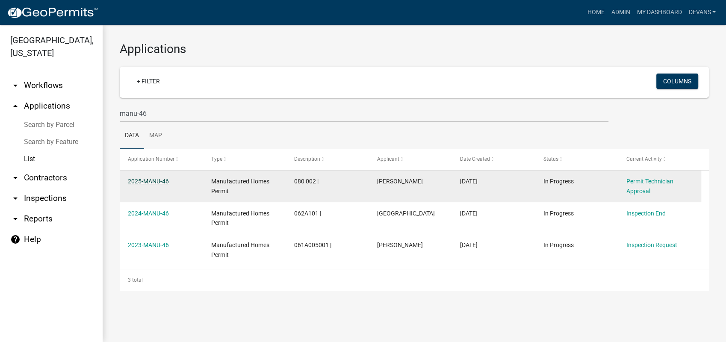
click at [146, 183] on link "2025-MANU-46" at bounding box center [148, 181] width 41 height 7
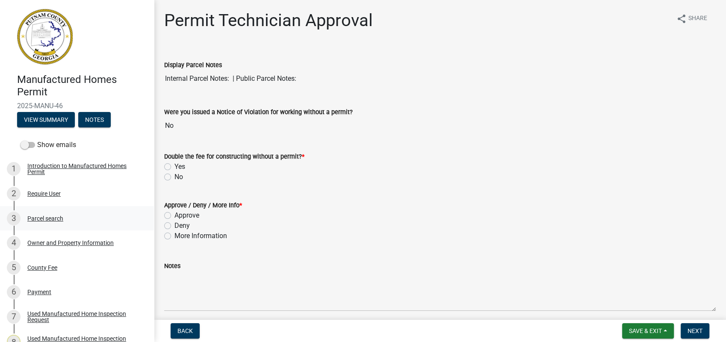
click at [38, 222] on div "3 Parcel search" at bounding box center [73, 219] width 133 height 14
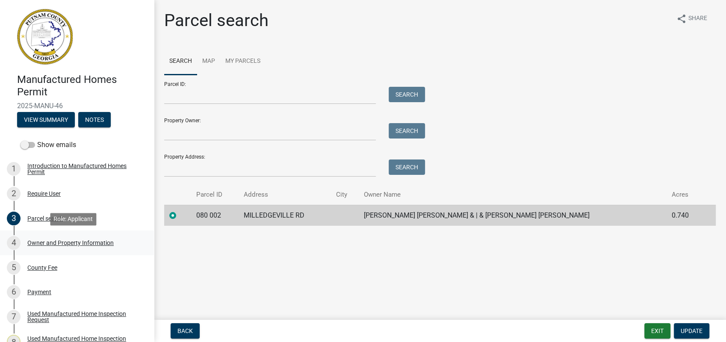
click at [56, 245] on div "Owner and Property Information" at bounding box center [70, 243] width 86 height 6
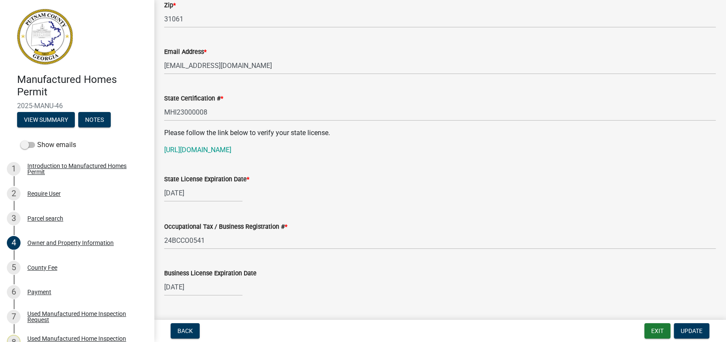
scroll to position [570, 0]
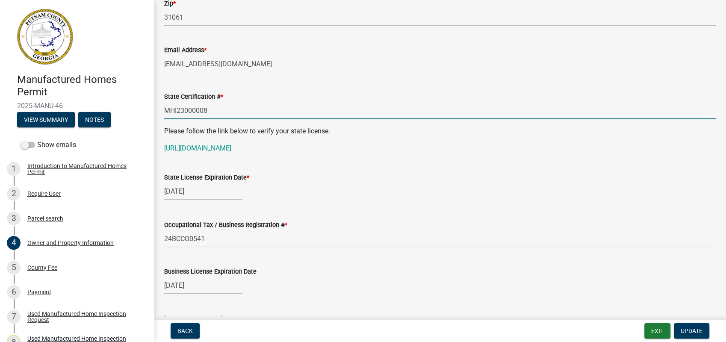
drag, startPoint x: 215, startPoint y: 111, endPoint x: 158, endPoint y: 110, distance: 56.5
click at [158, 110] on div "State Certification # * MHI23000008" at bounding box center [440, 100] width 565 height 40
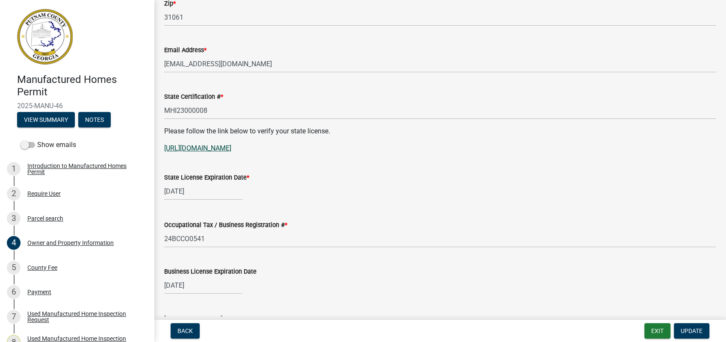
click at [231, 150] on link "https://www4.citizenserve.com/Portal/PortalController?Action=getQuery&portalPag…" at bounding box center [197, 148] width 67 height 8
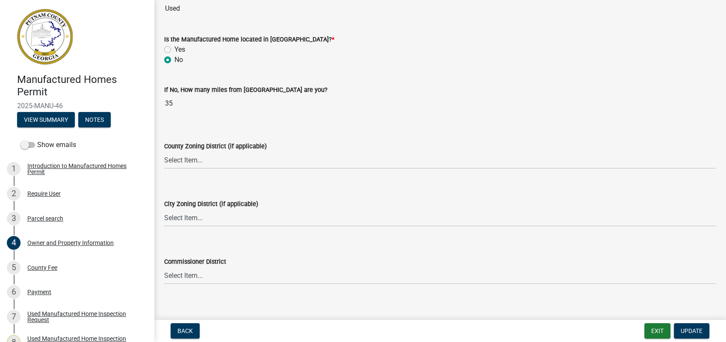
scroll to position [1046, 0]
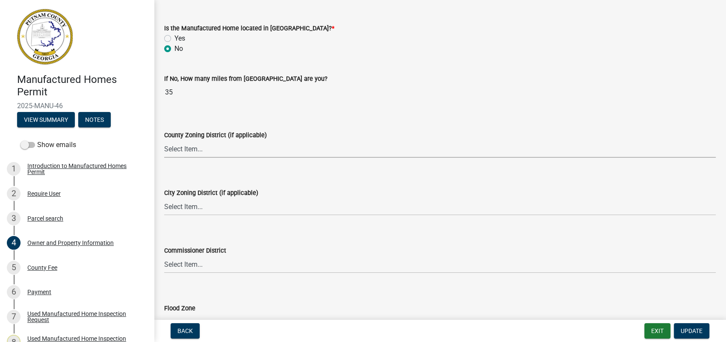
click at [181, 148] on select "Select Item... AG-1 R-1R R-1 R-2 MHP RM-1 RM-3 C-1 C-2 I-M PUD N/A" at bounding box center [440, 149] width 552 height 18
click at [164, 140] on select "Select Item... AG-1 R-1R R-1 R-2 MHP RM-1 RM-3 C-1 C-2 I-M PUD N/A" at bounding box center [440, 149] width 552 height 18
select select "a4366e26-0f82-401b-a682-956e4112ff86"
click at [180, 208] on select "Select Item... A-1 A-2 R-1 R-2 R-3 R-4 MHP C-1 C-2 I-1 I-2 DB FH H-P N/A" at bounding box center [440, 207] width 552 height 18
click at [164, 198] on select "Select Item... A-1 A-2 R-1 R-2 R-3 R-4 MHP C-1 C-2 I-1 I-2 DB FH H-P N/A" at bounding box center [440, 207] width 552 height 18
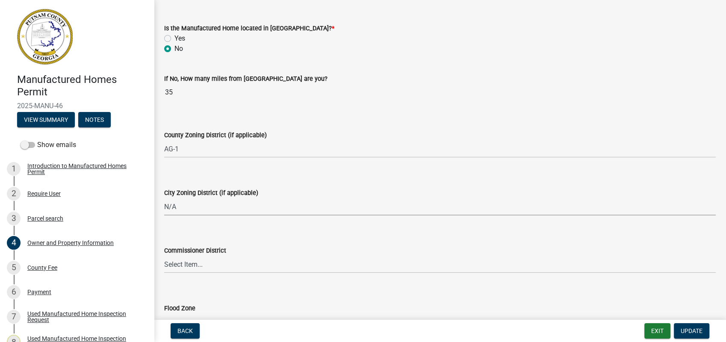
select select "83394b22-4a11-496c-8e5c-75ade2e72faf"
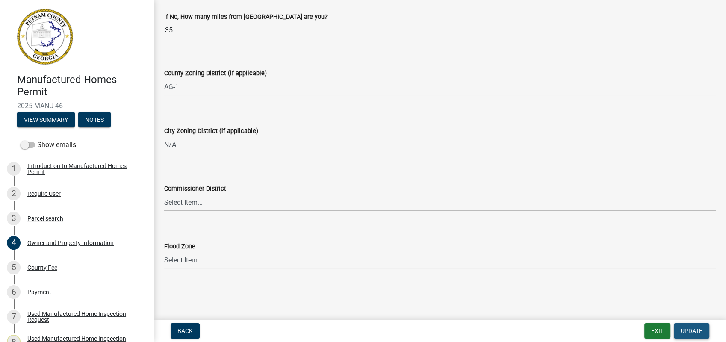
click at [694, 326] on button "Update" at bounding box center [692, 330] width 36 height 15
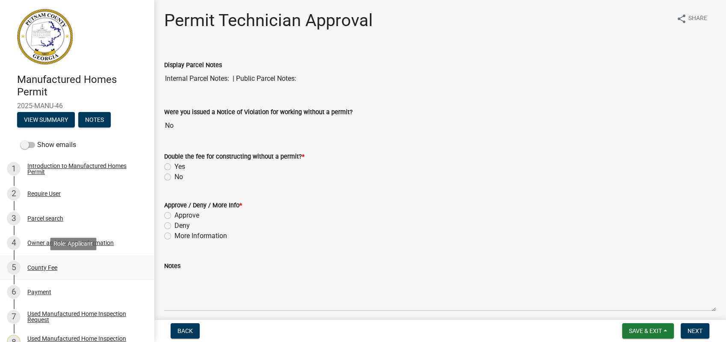
click at [38, 267] on div "County Fee" at bounding box center [42, 268] width 30 height 6
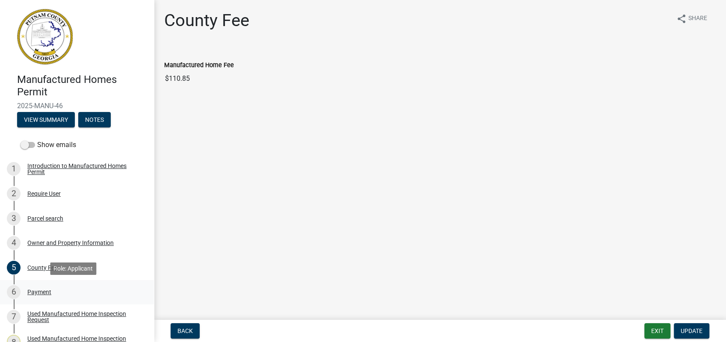
click at [41, 292] on div "Payment" at bounding box center [39, 292] width 24 height 6
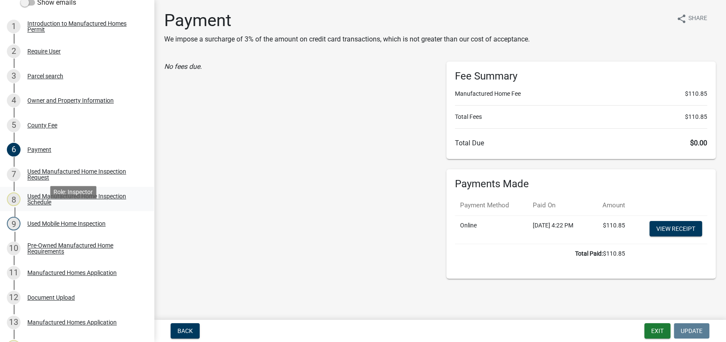
scroll to position [264, 0]
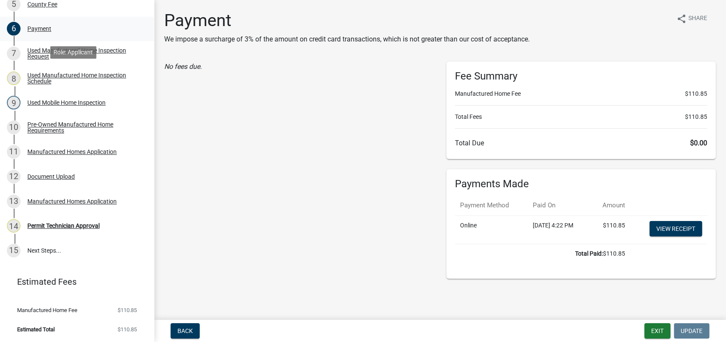
click at [83, 40] on link "6 Payment" at bounding box center [77, 29] width 154 height 25
click at [71, 47] on div "Used Manufactured Home Inspection Request" at bounding box center [83, 53] width 113 height 12
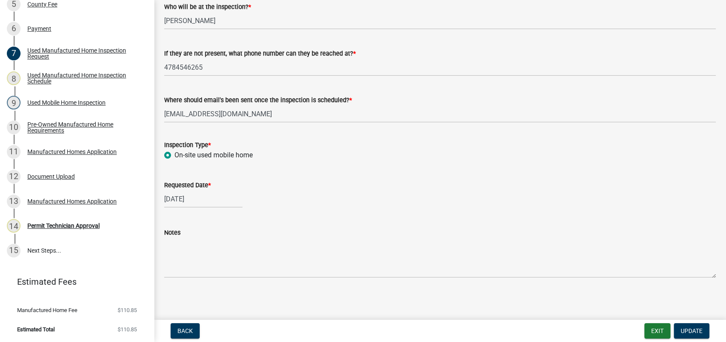
scroll to position [59, 0]
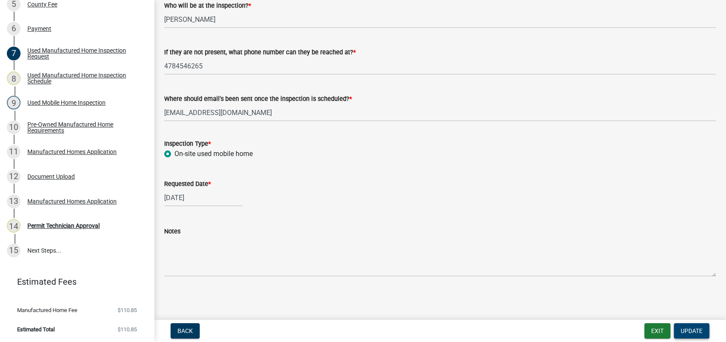
click at [698, 332] on span "Update" at bounding box center [692, 331] width 22 height 7
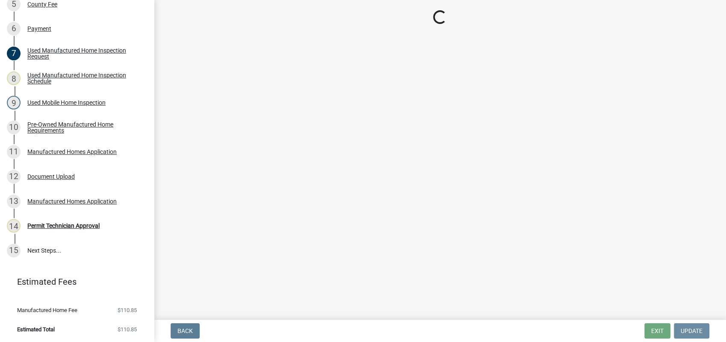
scroll to position [0, 0]
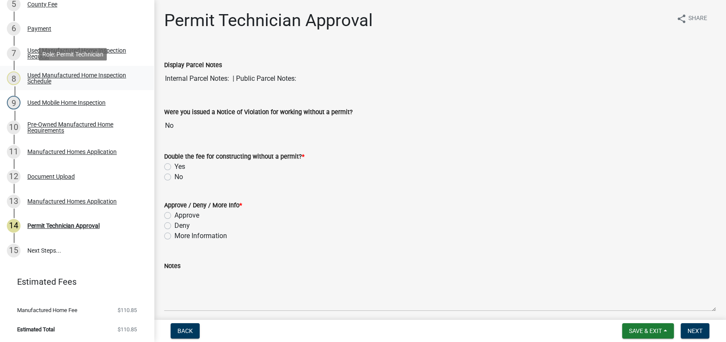
click at [68, 73] on div "Used Manufactured Home Inspection Schedule" at bounding box center [83, 78] width 113 height 12
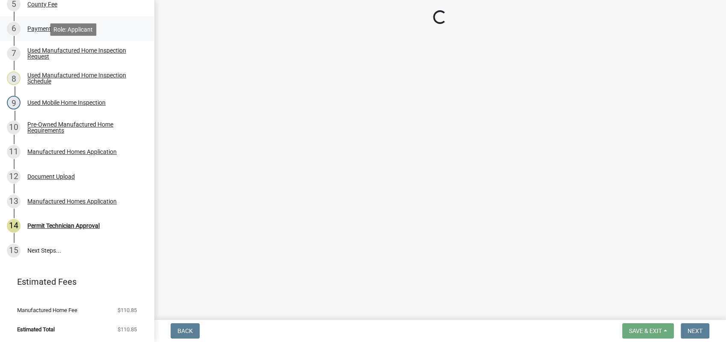
select select "a0ea4169-8540-4a2c-b9f4-cf4c1ffdeb95"
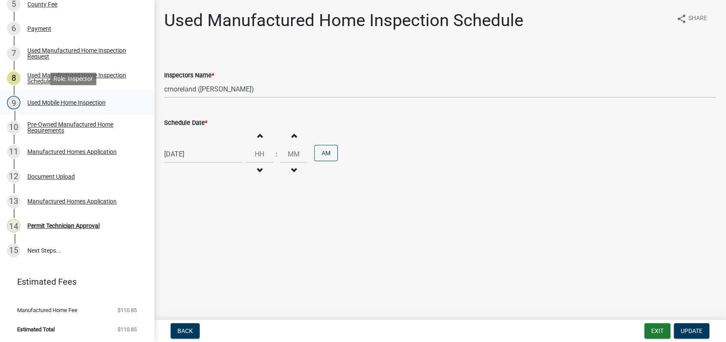
click at [46, 100] on div "Used Mobile Home Inspection" at bounding box center [66, 103] width 78 height 6
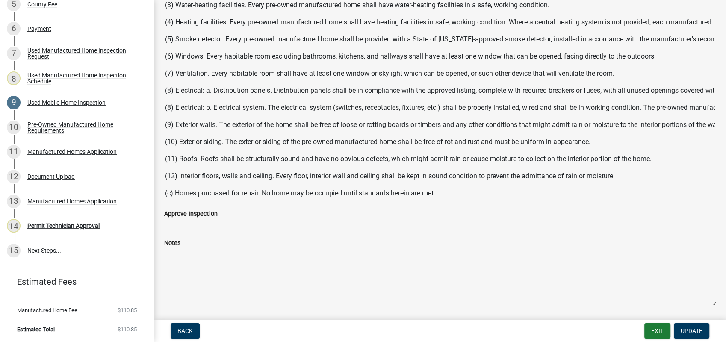
scroll to position [294, 0]
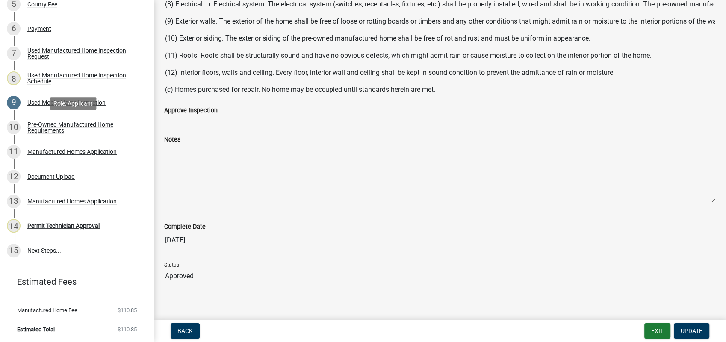
click at [53, 132] on div "Pre-Owned Manufactured Home Requirements" at bounding box center [83, 128] width 113 height 12
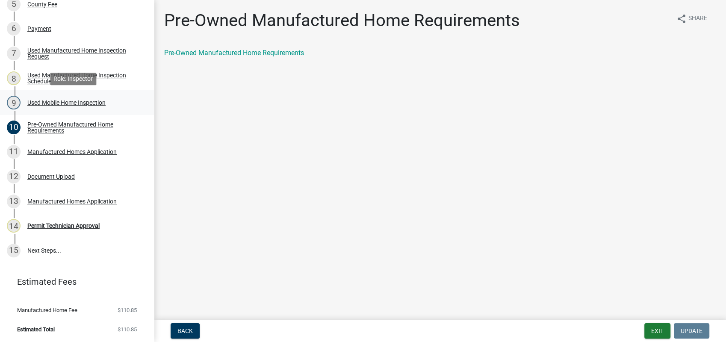
click at [65, 101] on div "Used Mobile Home Inspection" at bounding box center [66, 103] width 78 height 6
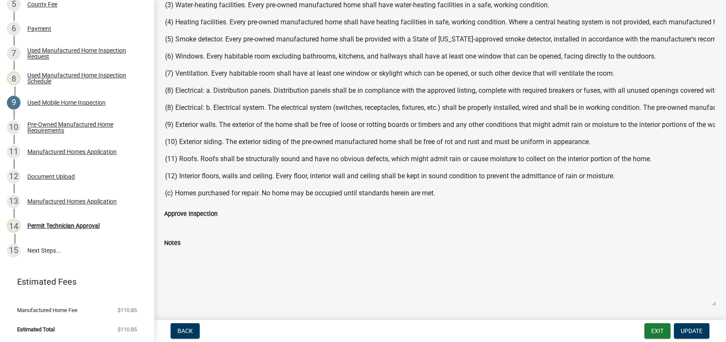
scroll to position [294, 0]
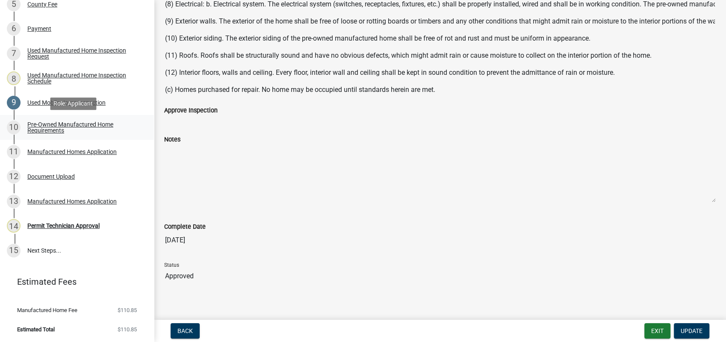
click at [77, 122] on div "Pre-Owned Manufactured Home Requirements" at bounding box center [83, 128] width 113 height 12
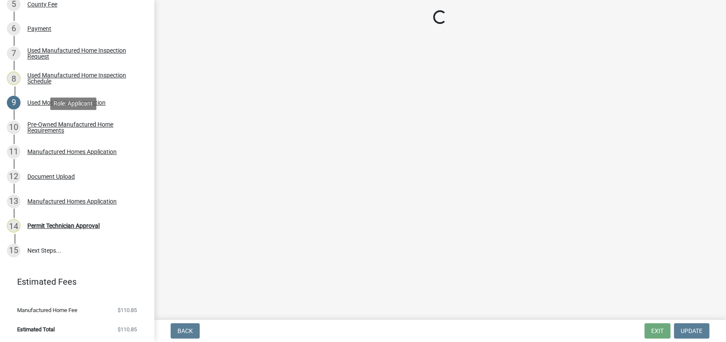
scroll to position [0, 0]
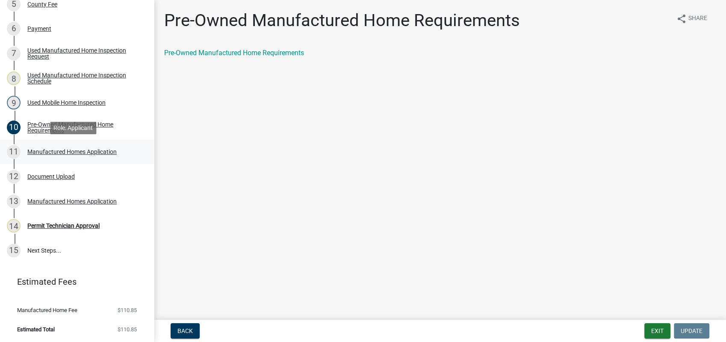
click at [81, 147] on div "11 Manufactured Homes Application" at bounding box center [73, 152] width 133 height 14
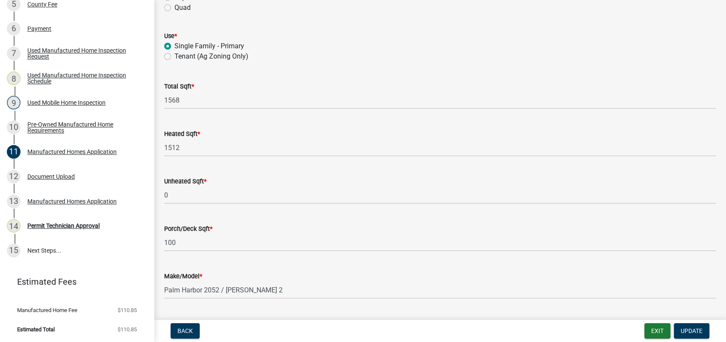
scroll to position [237, 0]
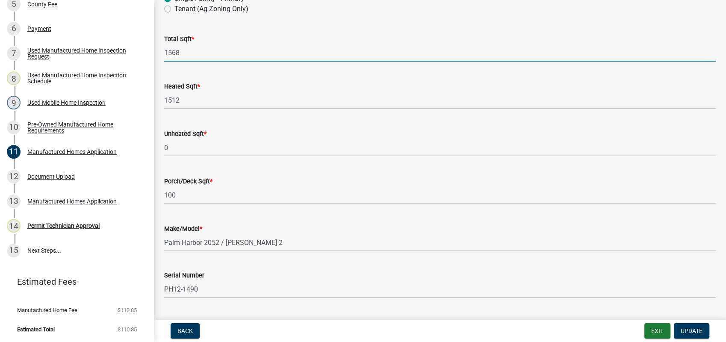
drag, startPoint x: 182, startPoint y: 52, endPoint x: 153, endPoint y: 52, distance: 29.1
type input "1612"
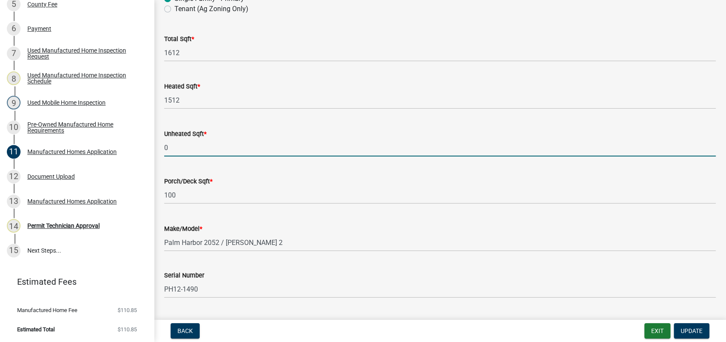
click at [302, 152] on input "0" at bounding box center [440, 148] width 552 height 18
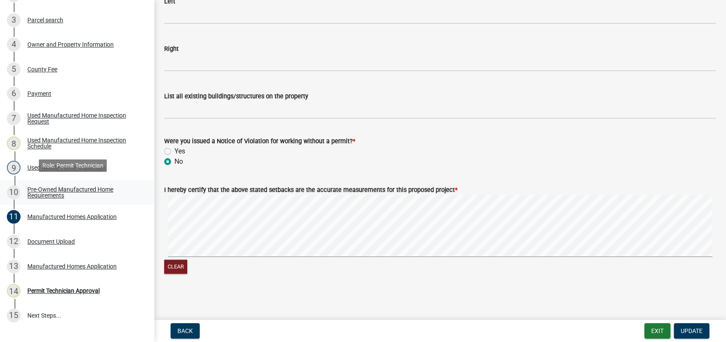
scroll to position [216, 0]
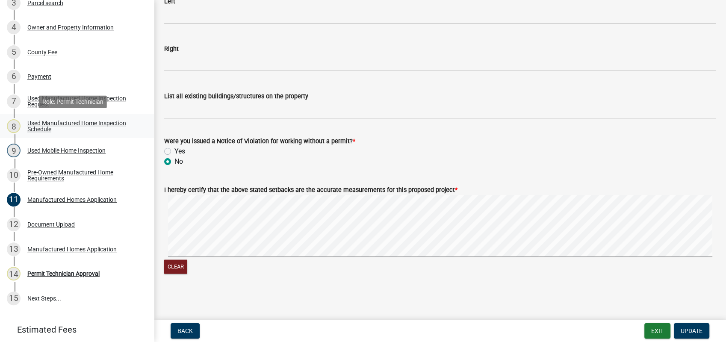
click at [53, 124] on div "Used Manufactured Home Inspection Schedule" at bounding box center [83, 126] width 113 height 12
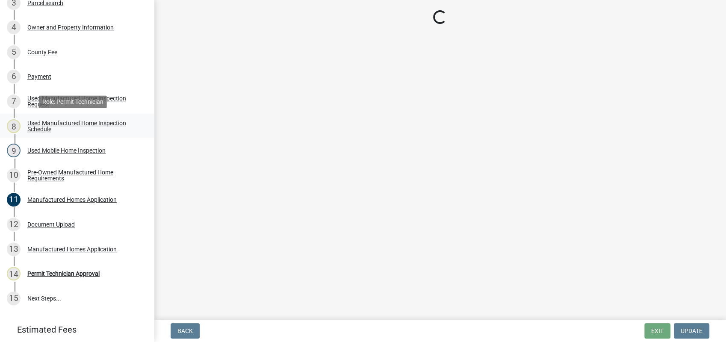
select select "a0ea4169-8540-4a2c-b9f4-cf4c1ffdeb95"
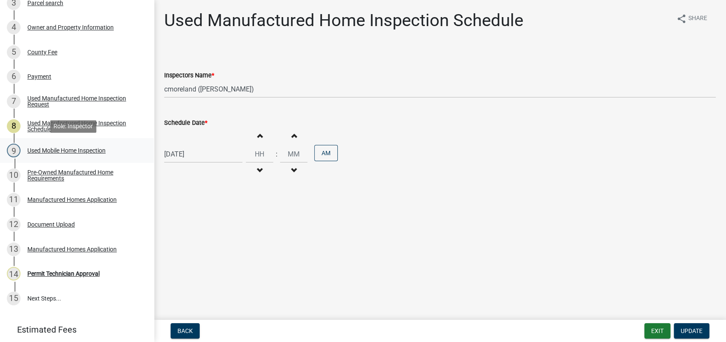
click at [69, 153] on div "Used Mobile Home Inspection" at bounding box center [66, 151] width 78 height 6
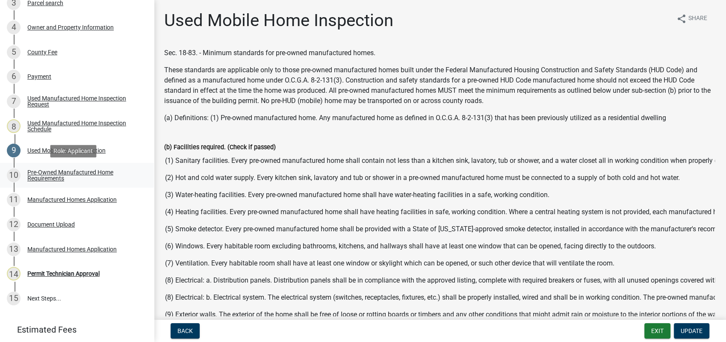
click at [71, 171] on div "Pre-Owned Manufactured Home Requirements" at bounding box center [83, 175] width 113 height 12
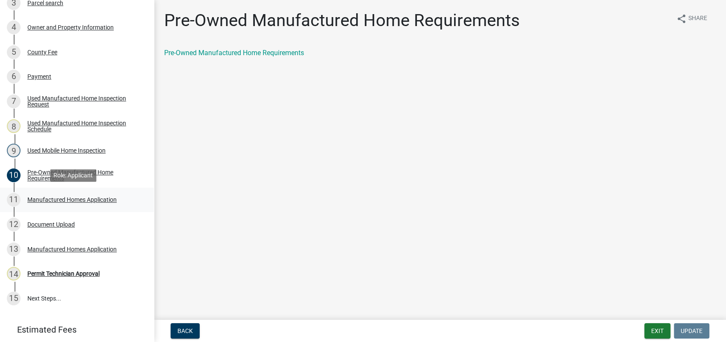
click at [66, 200] on div "Manufactured Homes Application" at bounding box center [71, 200] width 89 height 6
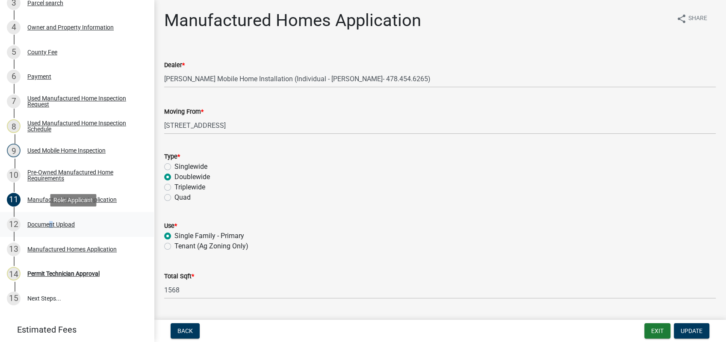
click at [49, 224] on div "Document Upload" at bounding box center [50, 225] width 47 height 6
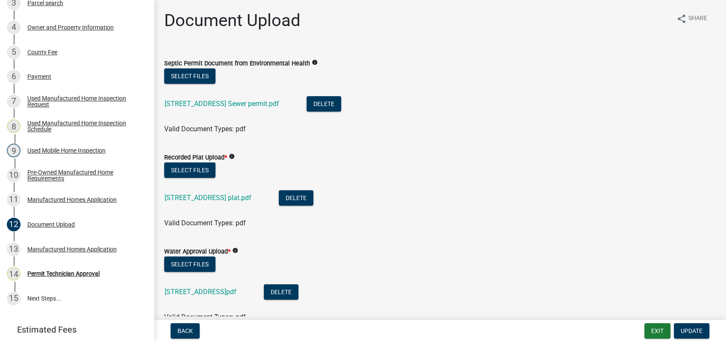
click at [211, 99] on div "376 Milledgeville Rd Sewer permit.pdf" at bounding box center [229, 105] width 128 height 18
click at [211, 102] on link "376 Milledgeville Rd Sewer permit.pdf" at bounding box center [222, 104] width 115 height 8
click at [203, 195] on link "376 Milledgeville Rd plat.pdf" at bounding box center [208, 198] width 87 height 8
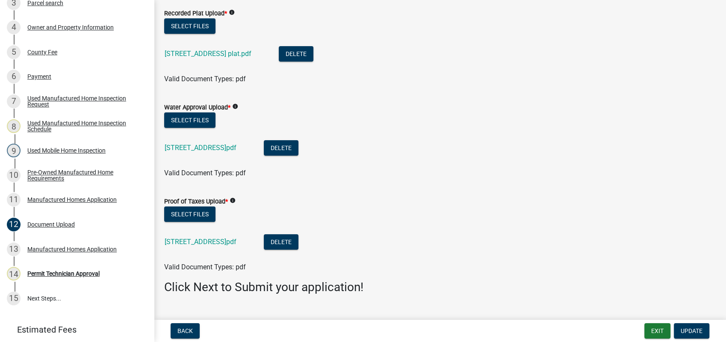
scroll to position [162, 0]
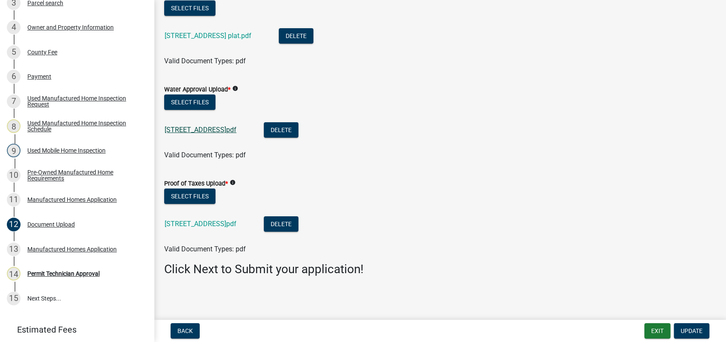
click at [183, 129] on link "376 Milledgeville Rd .pdf" at bounding box center [201, 130] width 72 height 8
click at [209, 222] on link "376 Milledgeville RD.pdf" at bounding box center [201, 224] width 72 height 8
click at [74, 249] on div "Manufactured Homes Application" at bounding box center [71, 249] width 89 height 6
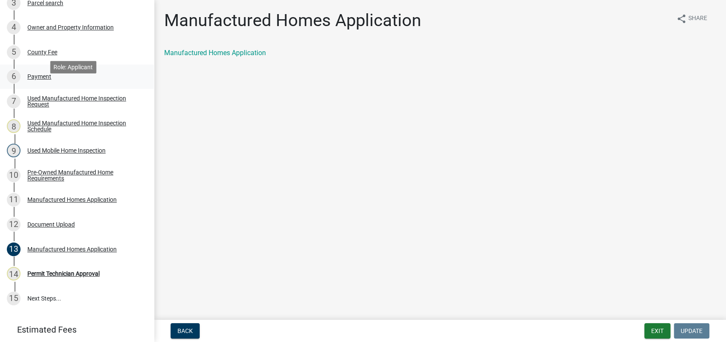
scroll to position [0, 0]
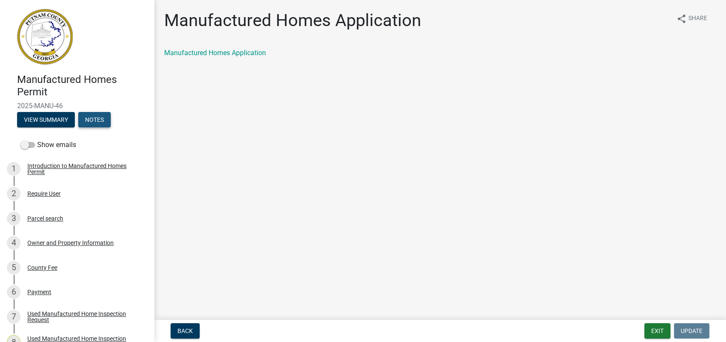
click at [87, 120] on button "Notes" at bounding box center [94, 119] width 33 height 15
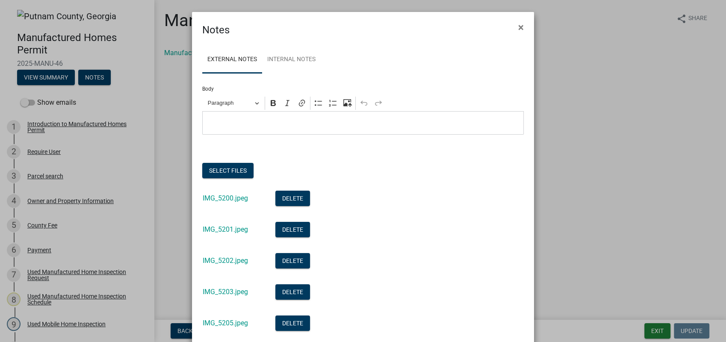
click at [227, 197] on link "IMG_5200.jpeg" at bounding box center [225, 198] width 45 height 8
click at [215, 228] on link "IMG_5201.jpeg" at bounding box center [225, 229] width 45 height 8
click at [227, 261] on link "IMG_5202.jpeg" at bounding box center [225, 261] width 45 height 8
click at [231, 261] on link "IMG_5202.jpeg" at bounding box center [225, 261] width 45 height 8
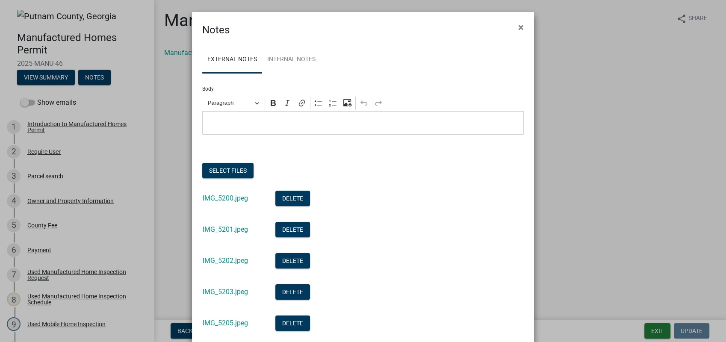
click at [231, 286] on div "IMG_5203.jpeg" at bounding box center [232, 294] width 59 height 18
click at [227, 293] on link "IMG_5203.jpeg" at bounding box center [225, 292] width 45 height 8
click at [225, 318] on div "IMG_5205.jpeg" at bounding box center [232, 325] width 59 height 18
click at [224, 322] on link "IMG_5205.jpeg" at bounding box center [225, 323] width 45 height 8
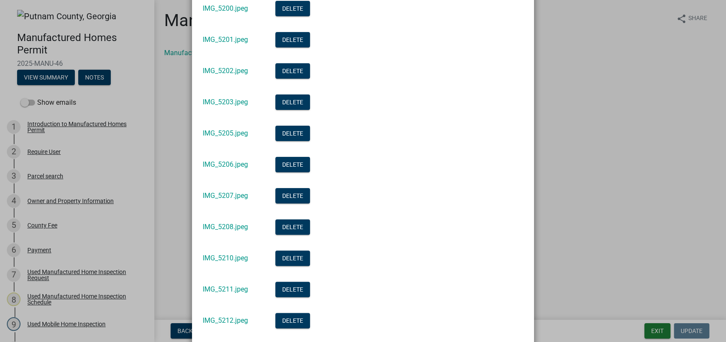
click at [224, 190] on div "IMG_5207.jpeg" at bounding box center [232, 197] width 59 height 18
click at [223, 199] on link "IMG_5207.jpeg" at bounding box center [225, 196] width 45 height 8
click at [215, 194] on link "IMG_5207.jpeg" at bounding box center [225, 196] width 45 height 8
click at [216, 225] on link "IMG_5208.jpeg" at bounding box center [225, 227] width 45 height 8
click at [222, 259] on link "IMG_5210.jpeg" at bounding box center [225, 258] width 45 height 8
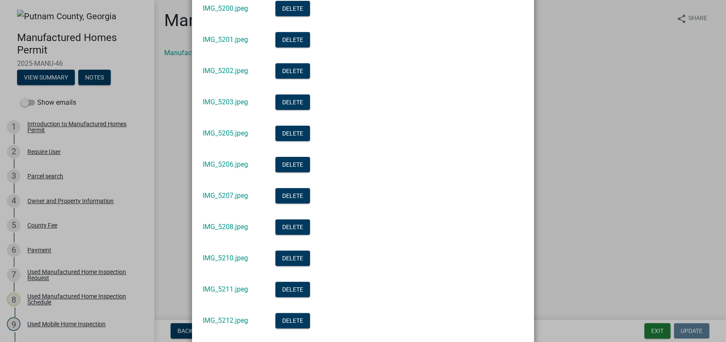
click at [215, 295] on div "IMG_5211.jpeg" at bounding box center [232, 291] width 59 height 18
click at [216, 291] on link "IMG_5211.jpeg" at bounding box center [225, 289] width 45 height 8
click at [215, 319] on link "IMG_5212.jpeg" at bounding box center [225, 321] width 45 height 8
click at [559, 137] on ngb-modal-window "Notes × External Notes Internal Notes Body Rich Text Editor Paragraph Bold Ital…" at bounding box center [363, 171] width 726 height 342
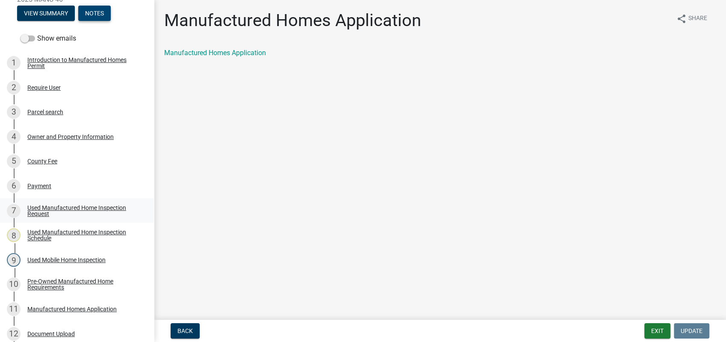
scroll to position [142, 0]
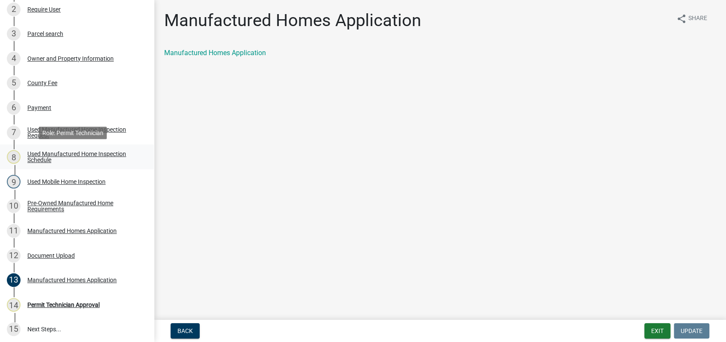
click at [92, 163] on div "8 Used Manufactured Home Inspection Schedule" at bounding box center [73, 157] width 133 height 14
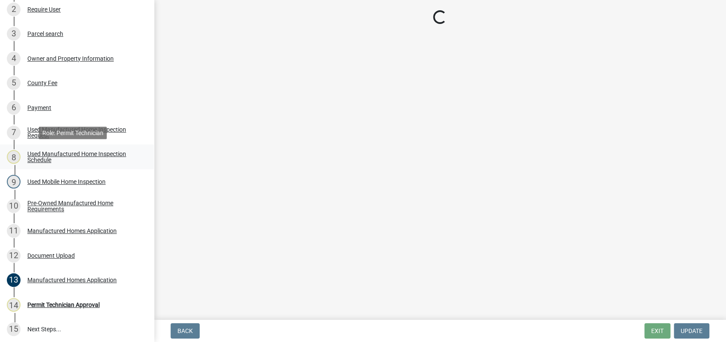
select select "a0ea4169-8540-4a2c-b9f4-cf4c1ffdeb95"
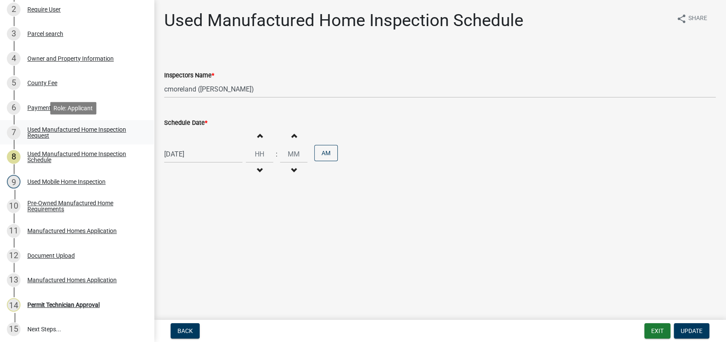
click at [108, 130] on div "Used Manufactured Home Inspection Request" at bounding box center [83, 133] width 113 height 12
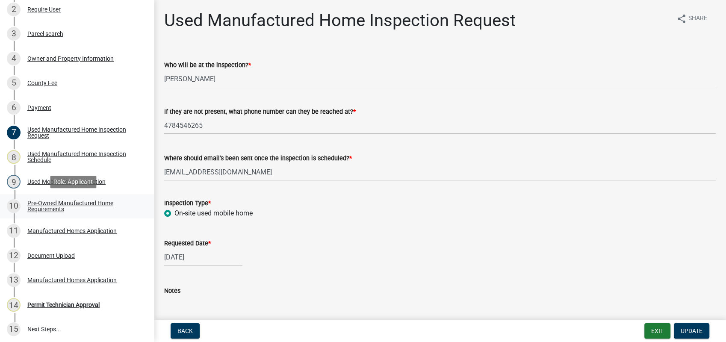
click at [89, 200] on div "Pre-Owned Manufactured Home Requirements" at bounding box center [83, 206] width 113 height 12
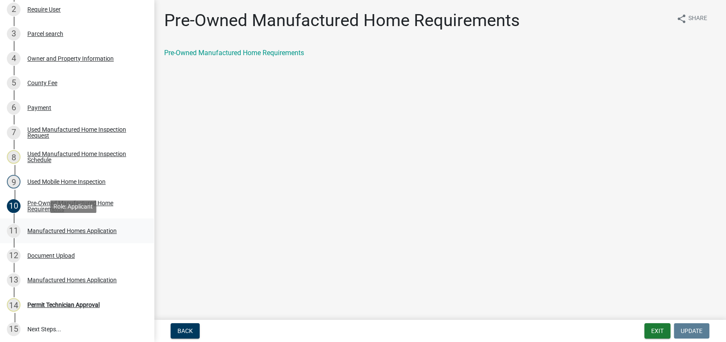
click at [77, 228] on div "Manufactured Homes Application" at bounding box center [71, 231] width 89 height 6
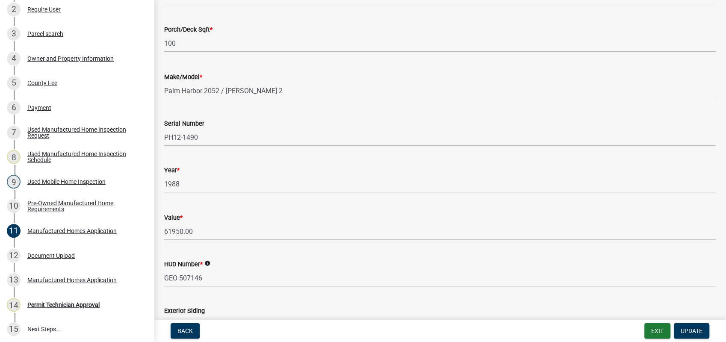
scroll to position [428, 0]
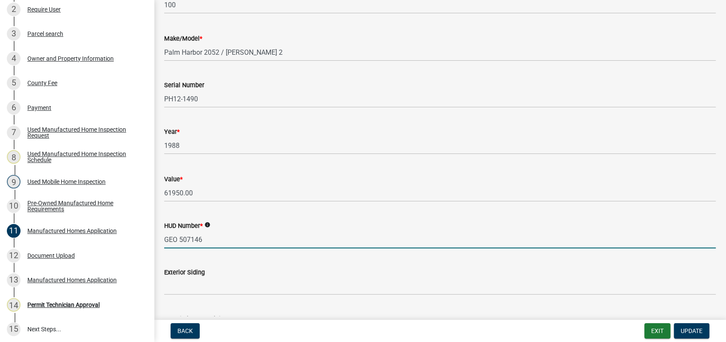
click at [238, 236] on input "GEO 507146" at bounding box center [440, 240] width 552 height 18
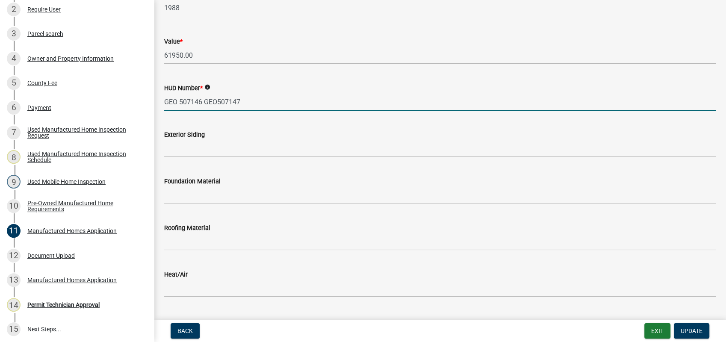
scroll to position [570, 0]
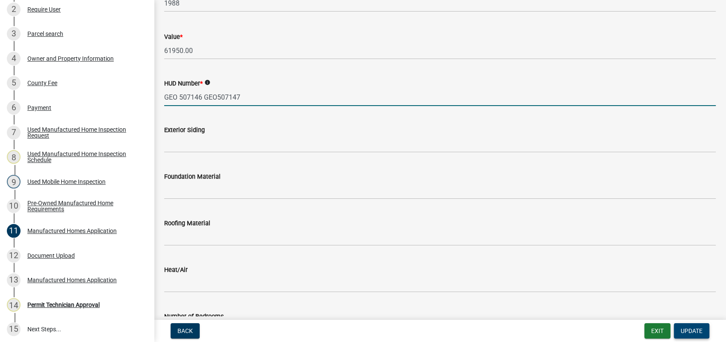
type input "GEO 507146 GEO507147"
click at [693, 329] on span "Update" at bounding box center [692, 331] width 22 height 7
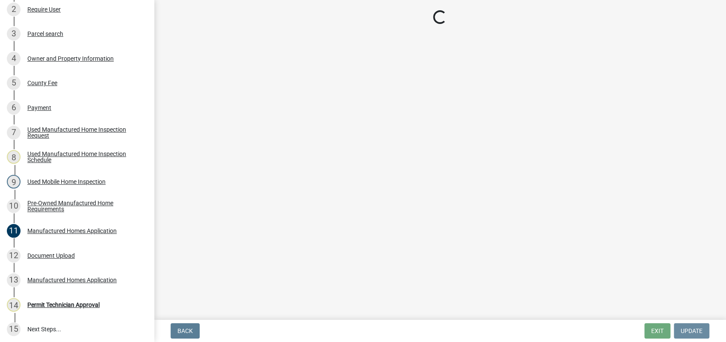
scroll to position [0, 0]
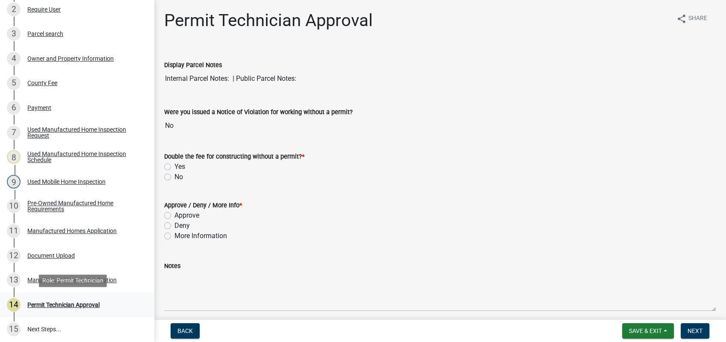
click at [72, 304] on div "Permit Technician Approval" at bounding box center [63, 305] width 72 height 6
click at [175, 176] on label "No" at bounding box center [179, 177] width 9 height 10
click at [175, 176] on input "No" at bounding box center [178, 175] width 6 height 6
radio input "true"
click at [175, 236] on label "More Information" at bounding box center [201, 236] width 53 height 10
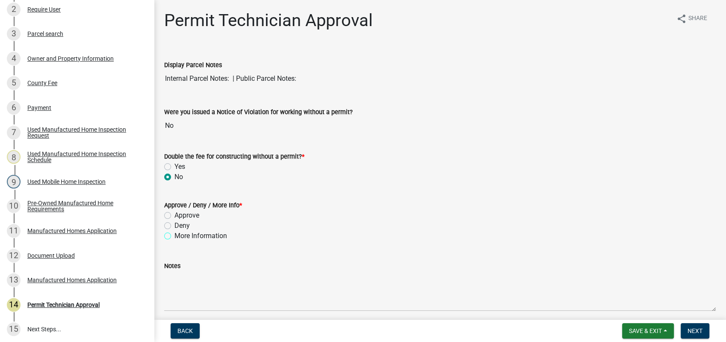
click at [175, 236] on input "More Information" at bounding box center [178, 234] width 6 height 6
radio input "true"
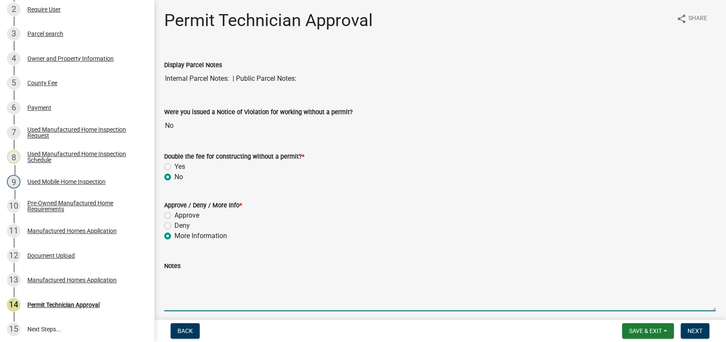
click at [210, 282] on textarea "Notes" at bounding box center [440, 291] width 552 height 40
type textarea "Please complete the application for the"
click at [643, 330] on span "Save & Exit" at bounding box center [645, 331] width 33 height 7
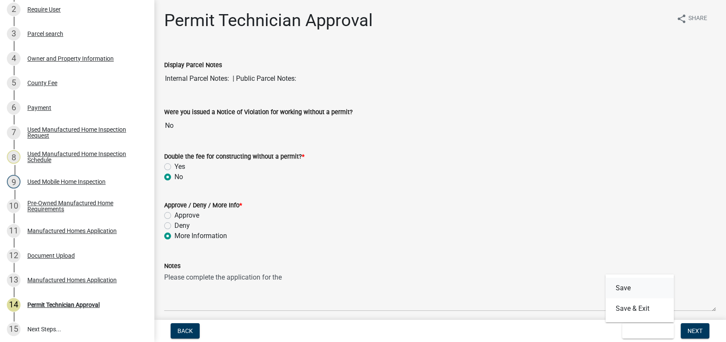
click at [629, 290] on button "Save" at bounding box center [640, 288] width 68 height 21
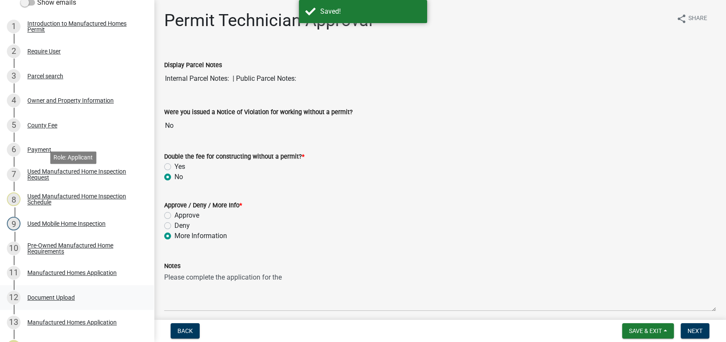
scroll to position [234, 0]
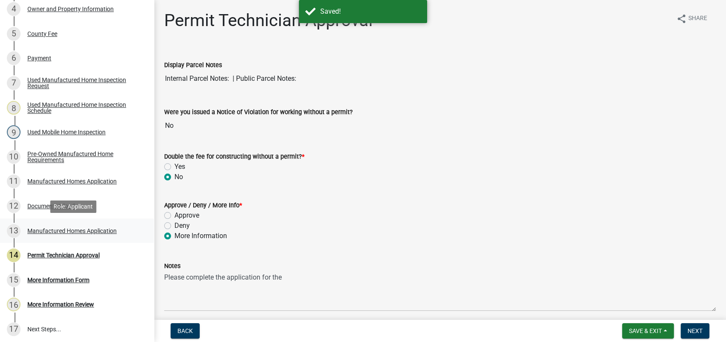
click at [59, 230] on div "Manufactured Homes Application" at bounding box center [71, 231] width 89 height 6
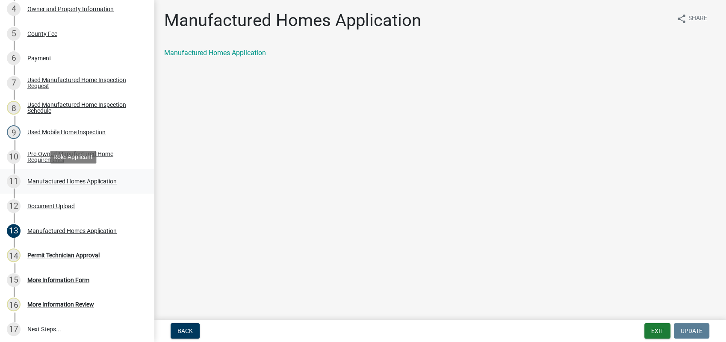
click at [80, 180] on div "Manufactured Homes Application" at bounding box center [71, 181] width 89 height 6
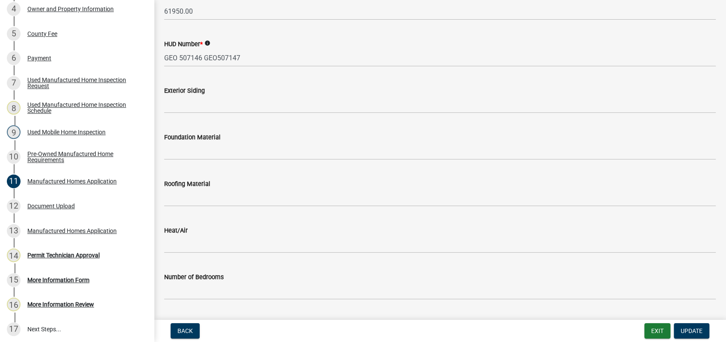
scroll to position [618, 0]
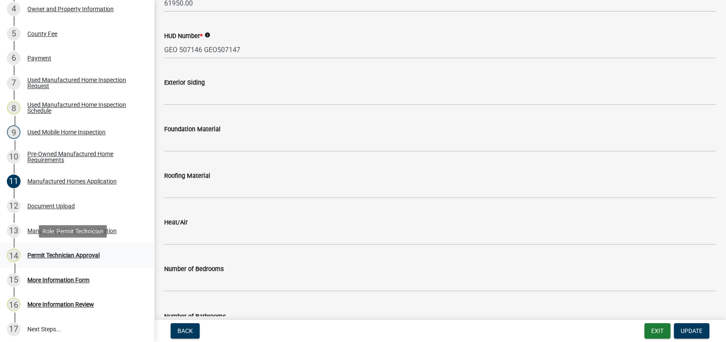
click at [57, 257] on div "Permit Technician Approval" at bounding box center [63, 255] width 72 height 6
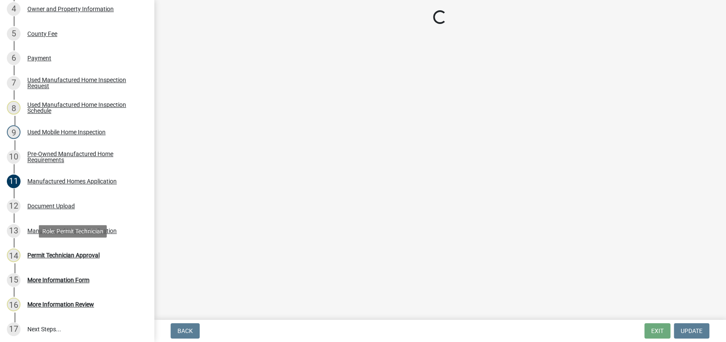
scroll to position [0, 0]
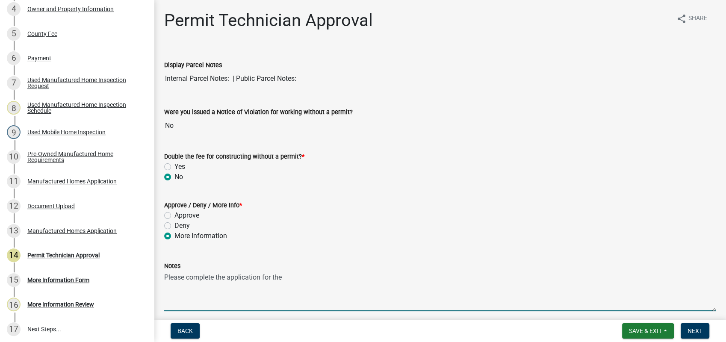
click at [315, 284] on textarea "Please complete the application for the" at bounding box center [440, 291] width 552 height 40
click at [421, 278] on textarea "Please complete the application for the exterior siding, foundation, roof and s…" at bounding box center [440, 291] width 552 height 40
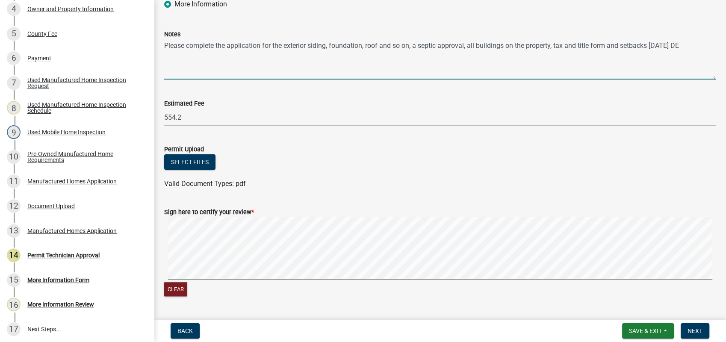
scroll to position [237, 0]
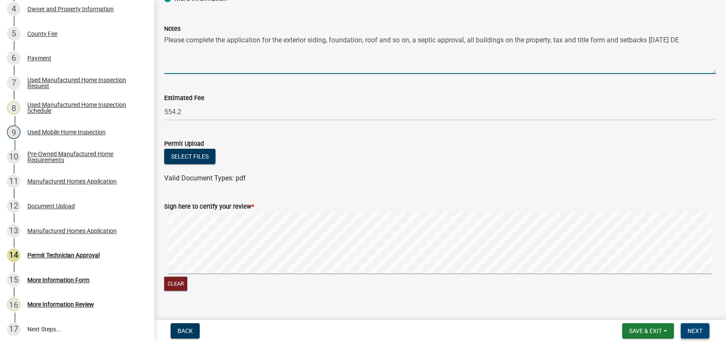
type textarea "Please complete the application for the exterior siding, foundation, roof and s…"
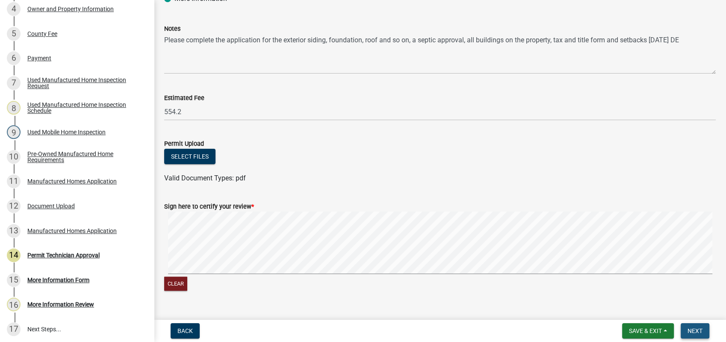
click at [688, 332] on span "Next" at bounding box center [695, 331] width 15 height 7
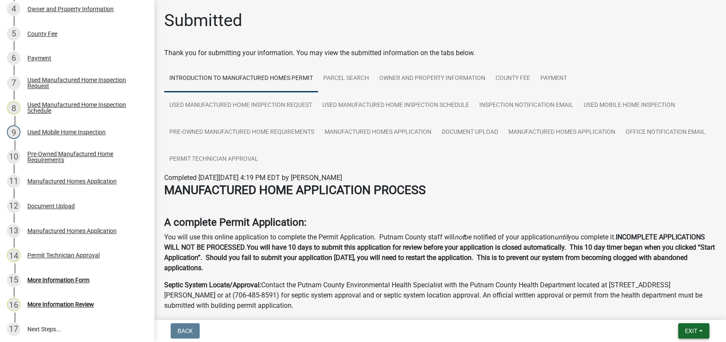
click at [688, 332] on span "Exit" at bounding box center [691, 331] width 12 height 7
click at [683, 307] on button "Save & Exit" at bounding box center [675, 309] width 68 height 21
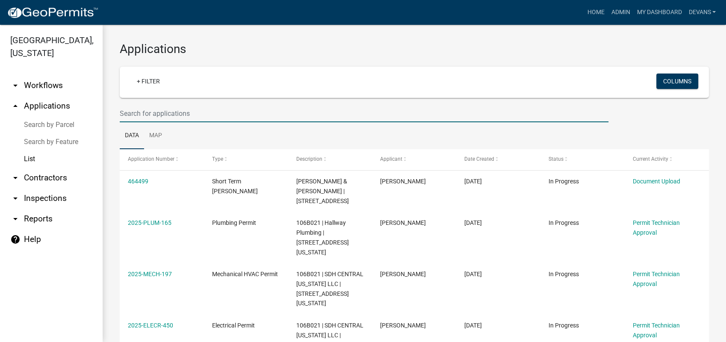
click at [140, 115] on input "text" at bounding box center [364, 114] width 489 height 18
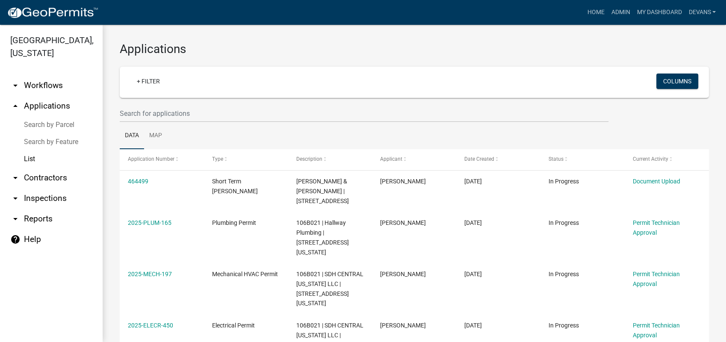
click at [20, 157] on link "List" at bounding box center [51, 159] width 103 height 17
click at [36, 163] on link "List" at bounding box center [51, 159] width 103 height 17
click at [33, 160] on link "List" at bounding box center [51, 159] width 103 height 17
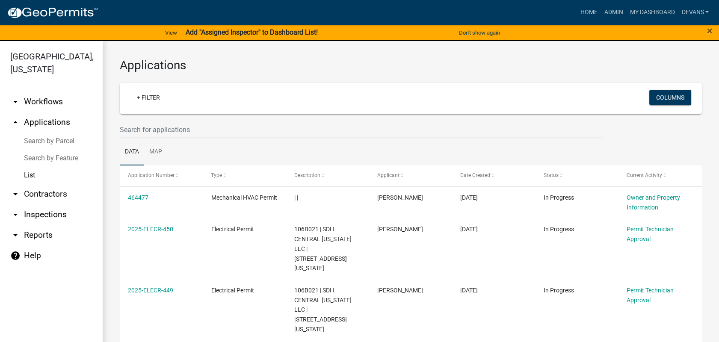
click at [37, 216] on link "arrow_drop_down Inspections" at bounding box center [51, 215] width 103 height 21
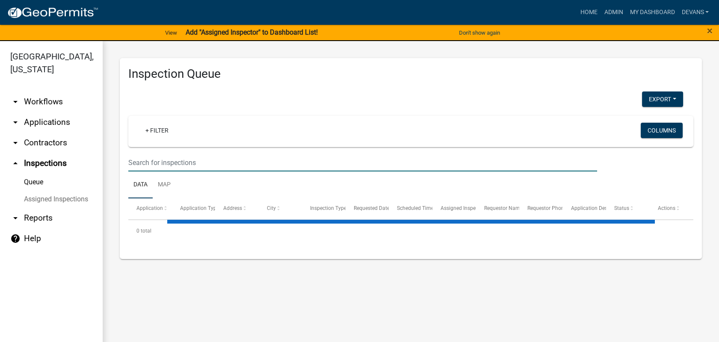
click at [147, 169] on input "text" at bounding box center [362, 163] width 469 height 18
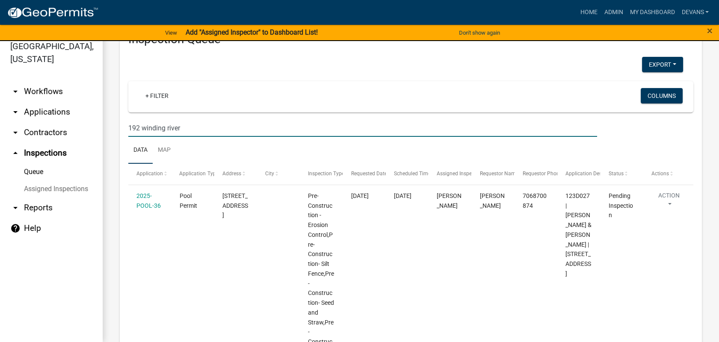
scroll to position [47, 0]
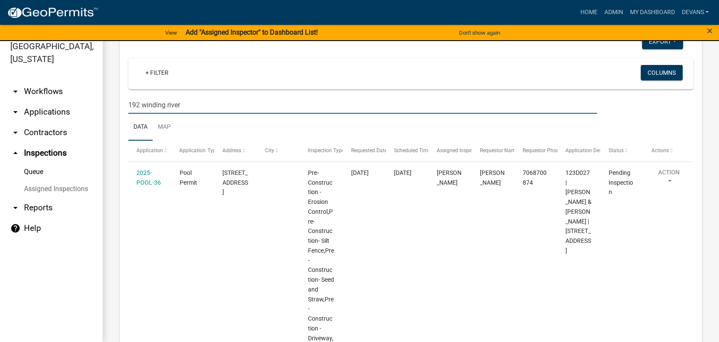
type input "192 winding river"
click at [47, 209] on link "arrow_drop_down Reports" at bounding box center [51, 208] width 103 height 21
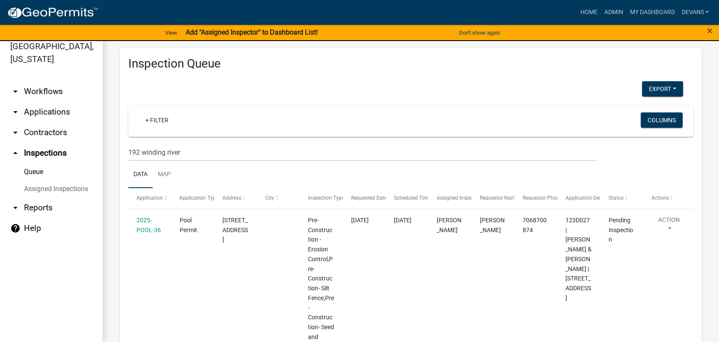
select select "0: null"
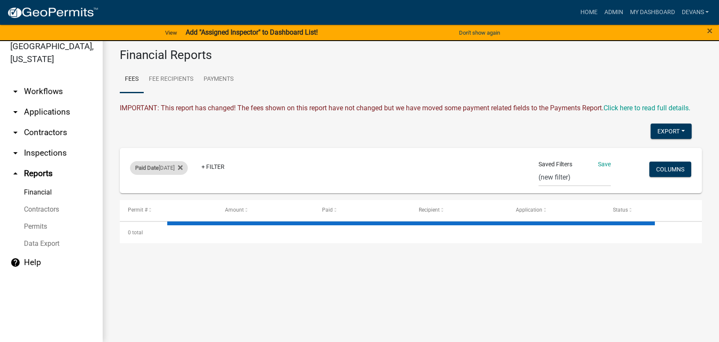
click at [143, 165] on span "Paid Date" at bounding box center [147, 168] width 24 height 6
click at [123, 203] on select "Today Yesterday Current Week Previous Week Current Month Last Month Current Cal…" at bounding box center [160, 200] width 86 height 18
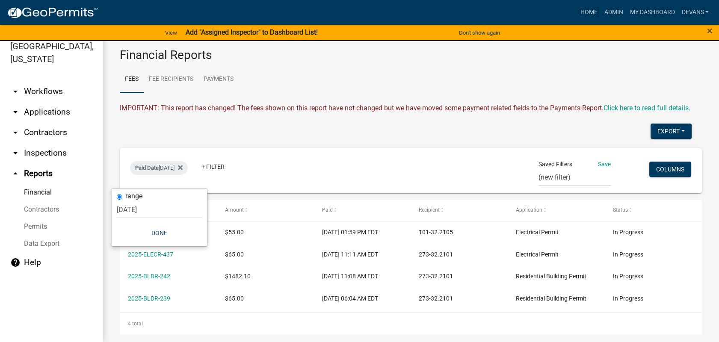
click at [161, 224] on div "range Today Yesterday Current Week Previous Week Current Month Last Month Curre…" at bounding box center [160, 218] width 96 height 58
click at [163, 233] on button "Done" at bounding box center [160, 232] width 86 height 15
click at [657, 133] on button "Export" at bounding box center [671, 131] width 41 height 15
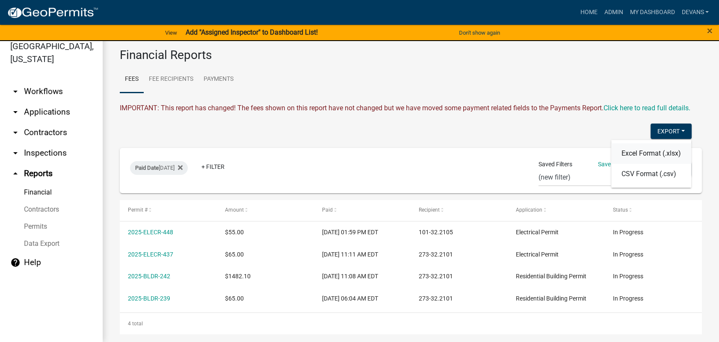
click at [630, 164] on button "Excel Format (.xlsx)" at bounding box center [651, 153] width 80 height 21
click at [311, 181] on div "Paid Date Today + Filter" at bounding box center [315, 170] width 383 height 22
